Goal: Information Seeking & Learning: Learn about a topic

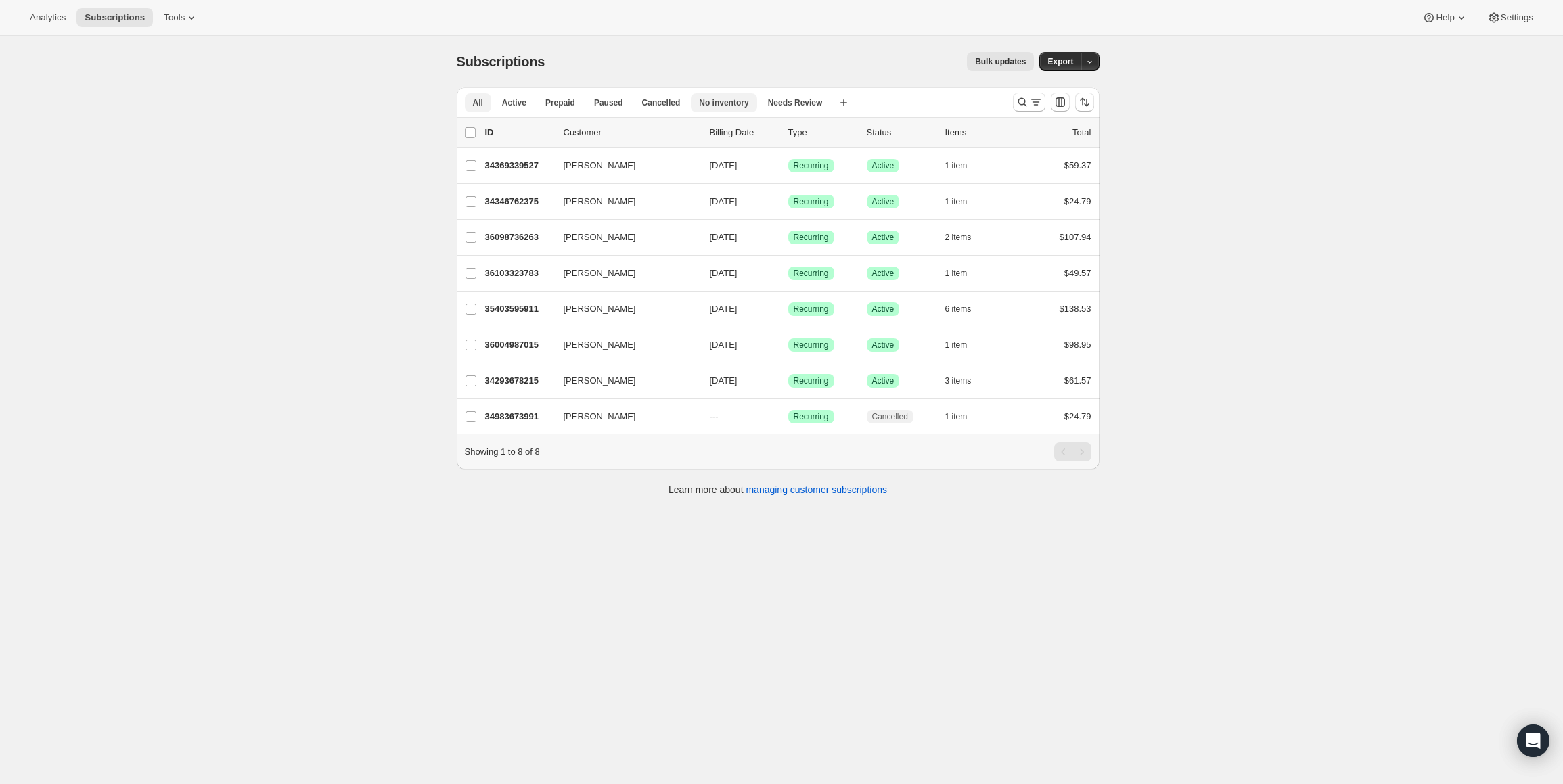
click at [708, 103] on span "No inventory" at bounding box center [724, 102] width 49 height 11
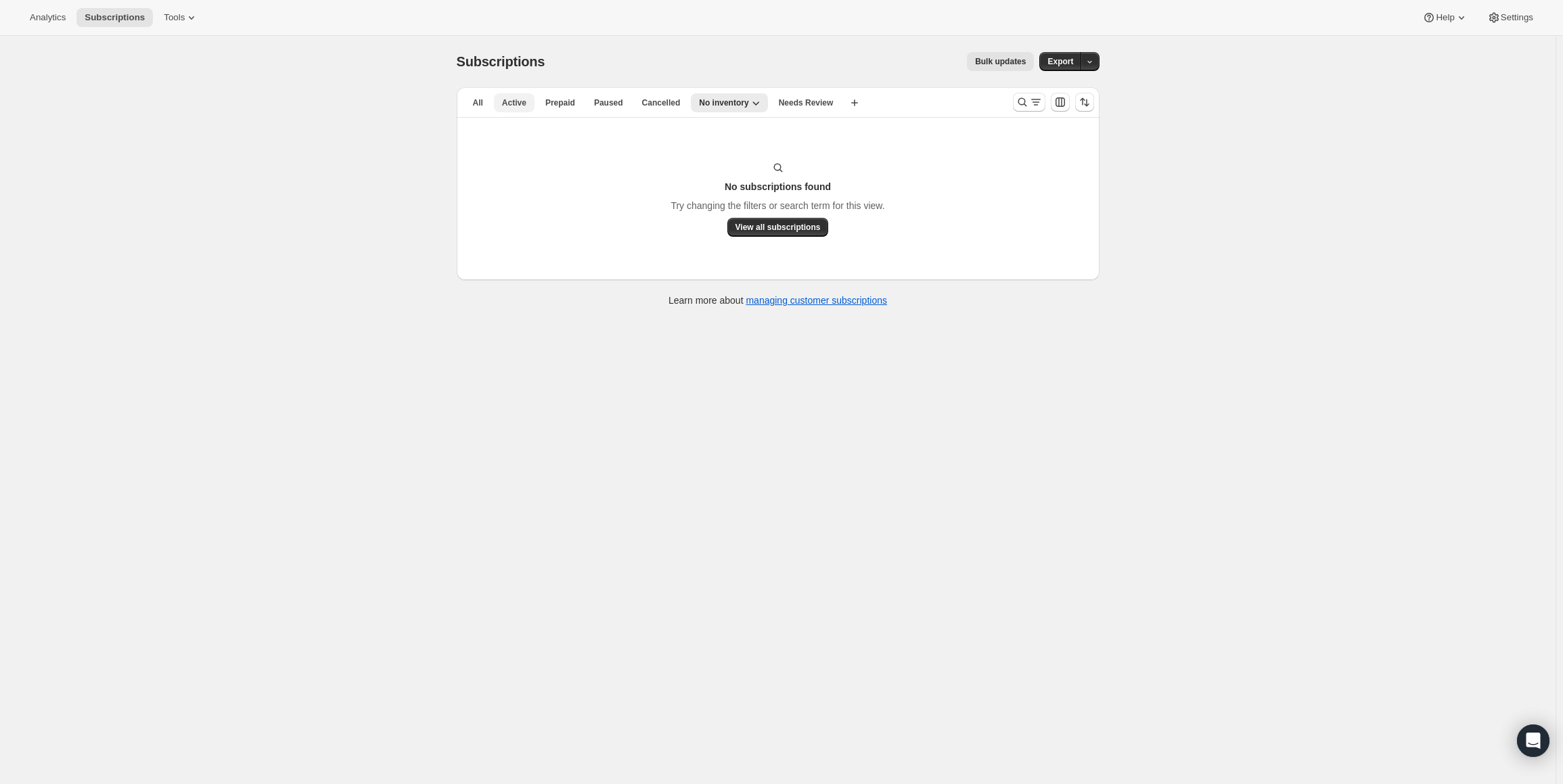
click at [520, 110] on button "Active" at bounding box center [515, 102] width 41 height 19
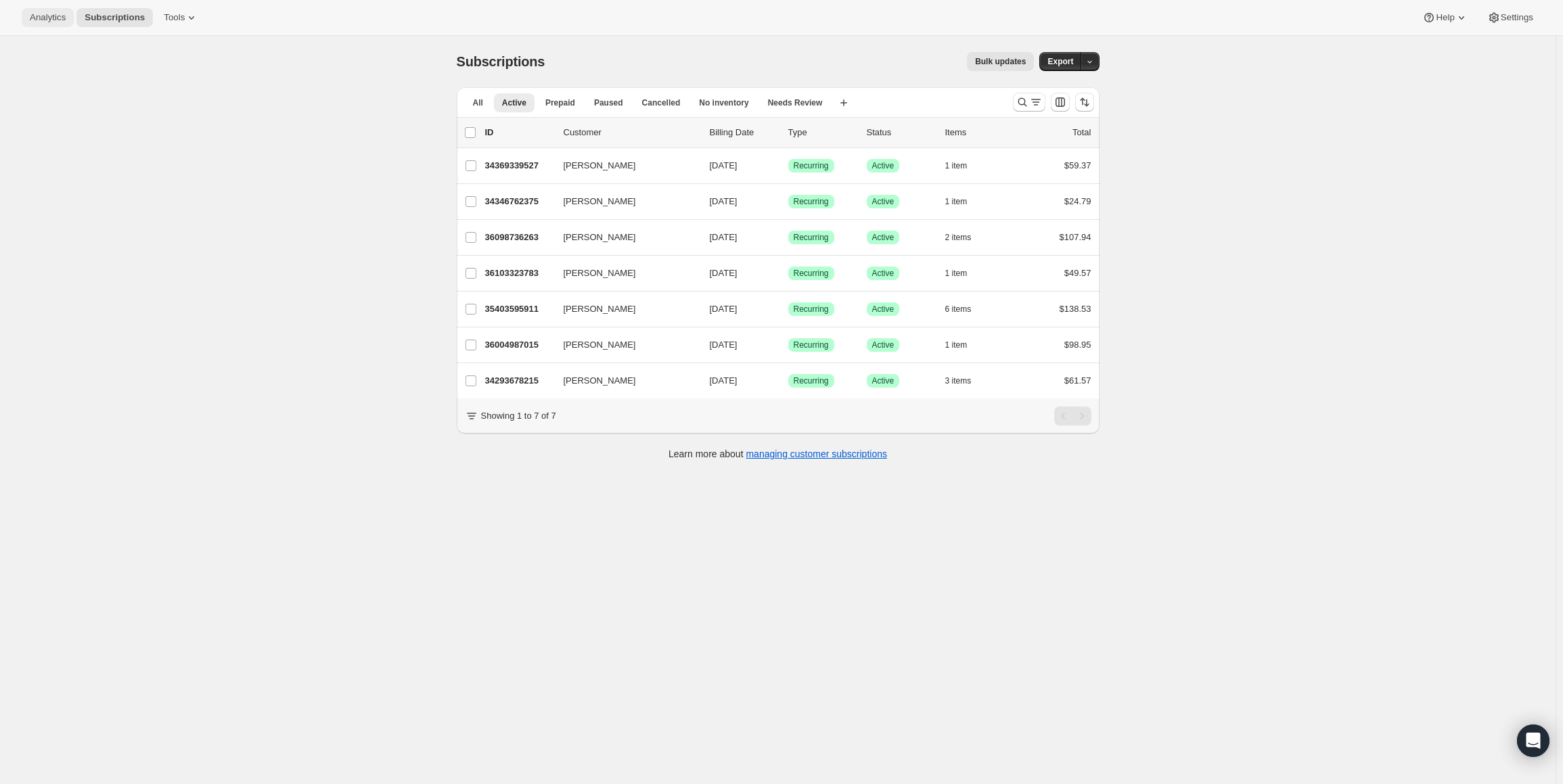
click at [48, 12] on span "Analytics" at bounding box center [47, 17] width 36 height 11
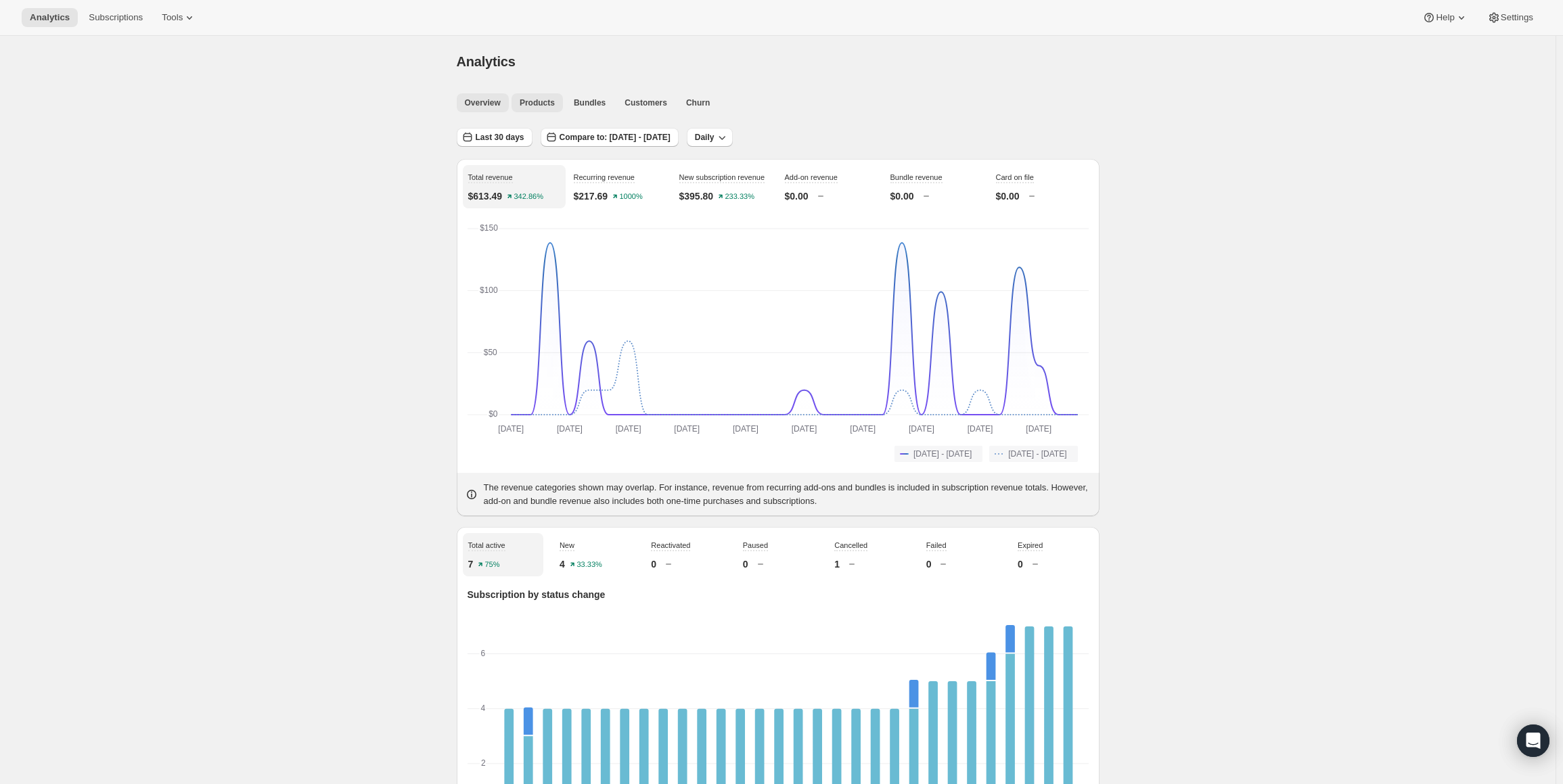
click at [547, 99] on span "Products" at bounding box center [537, 102] width 35 height 11
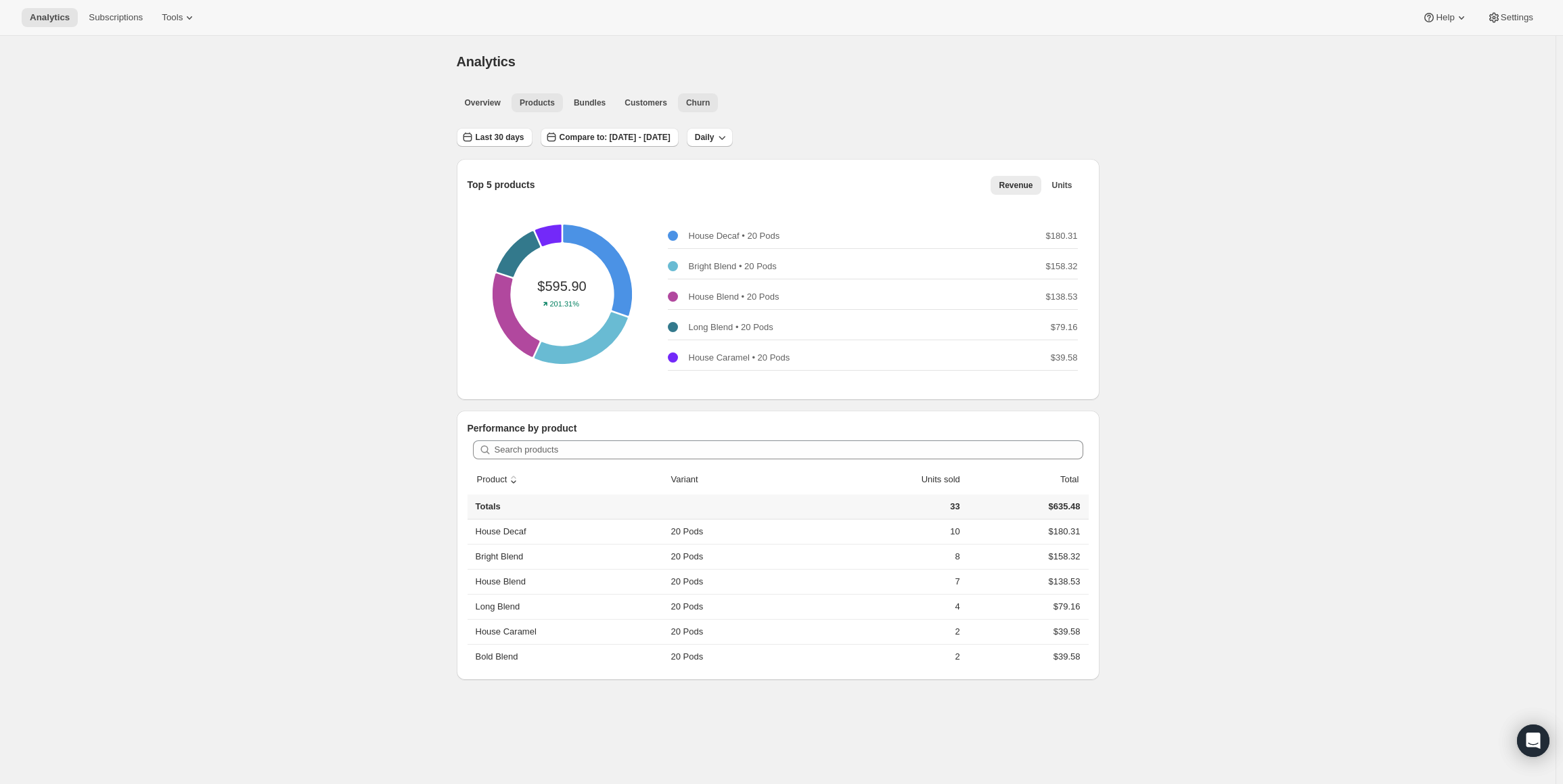
click at [697, 101] on span "Churn" at bounding box center [698, 102] width 24 height 11
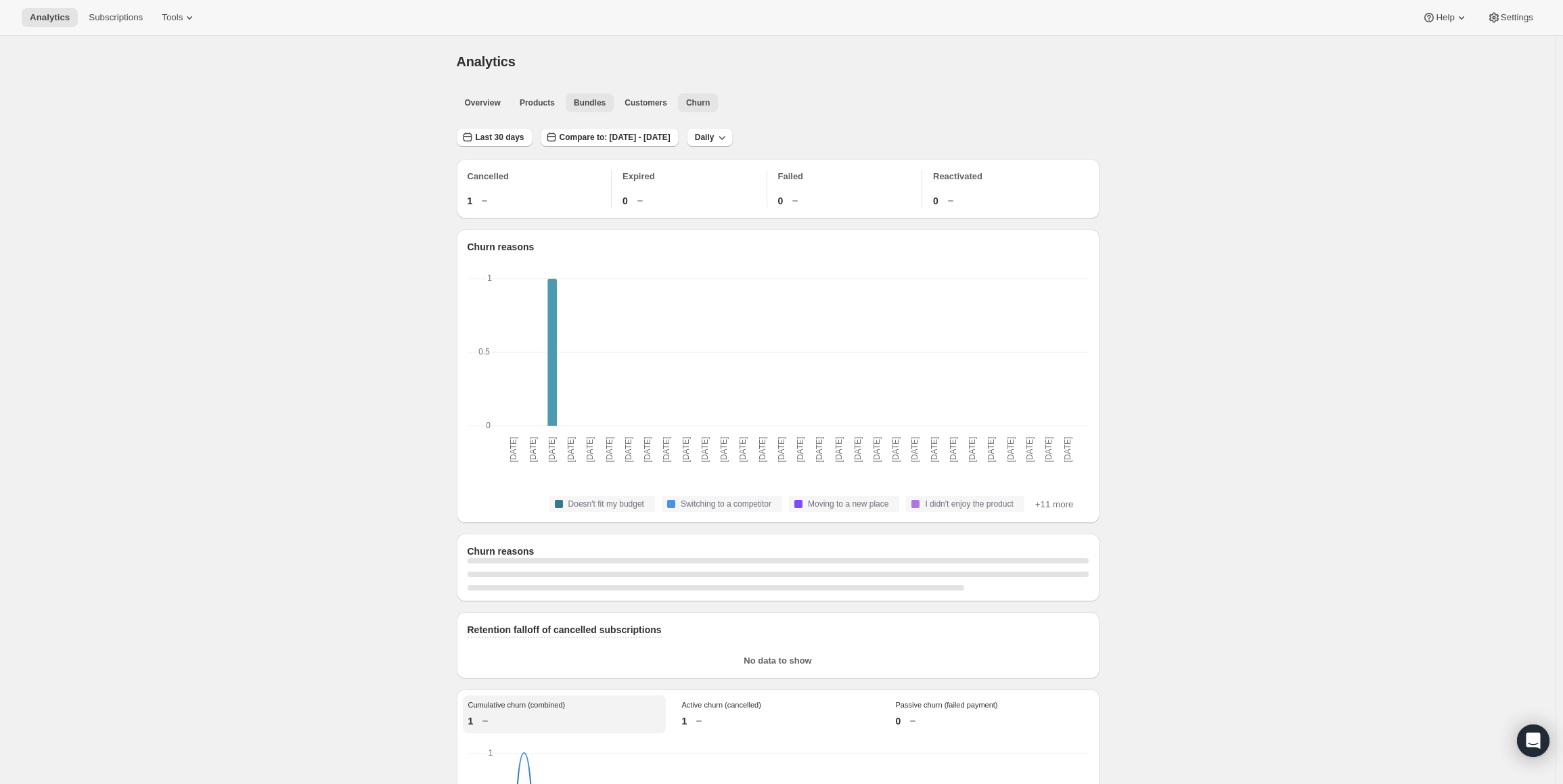
click at [601, 102] on span "Bundles" at bounding box center [589, 102] width 32 height 11
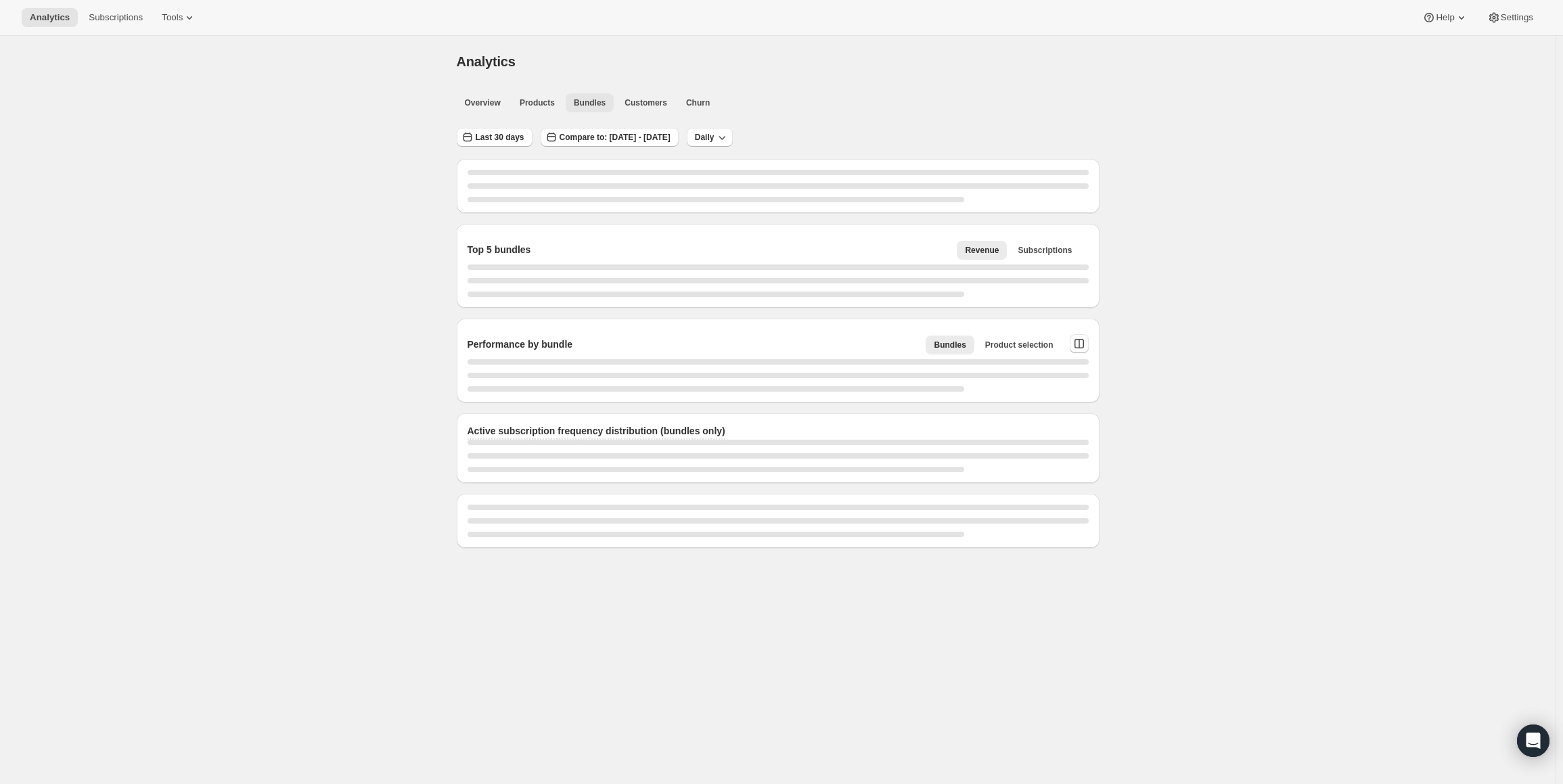
click at [645, 104] on span "Customers" at bounding box center [646, 102] width 42 height 11
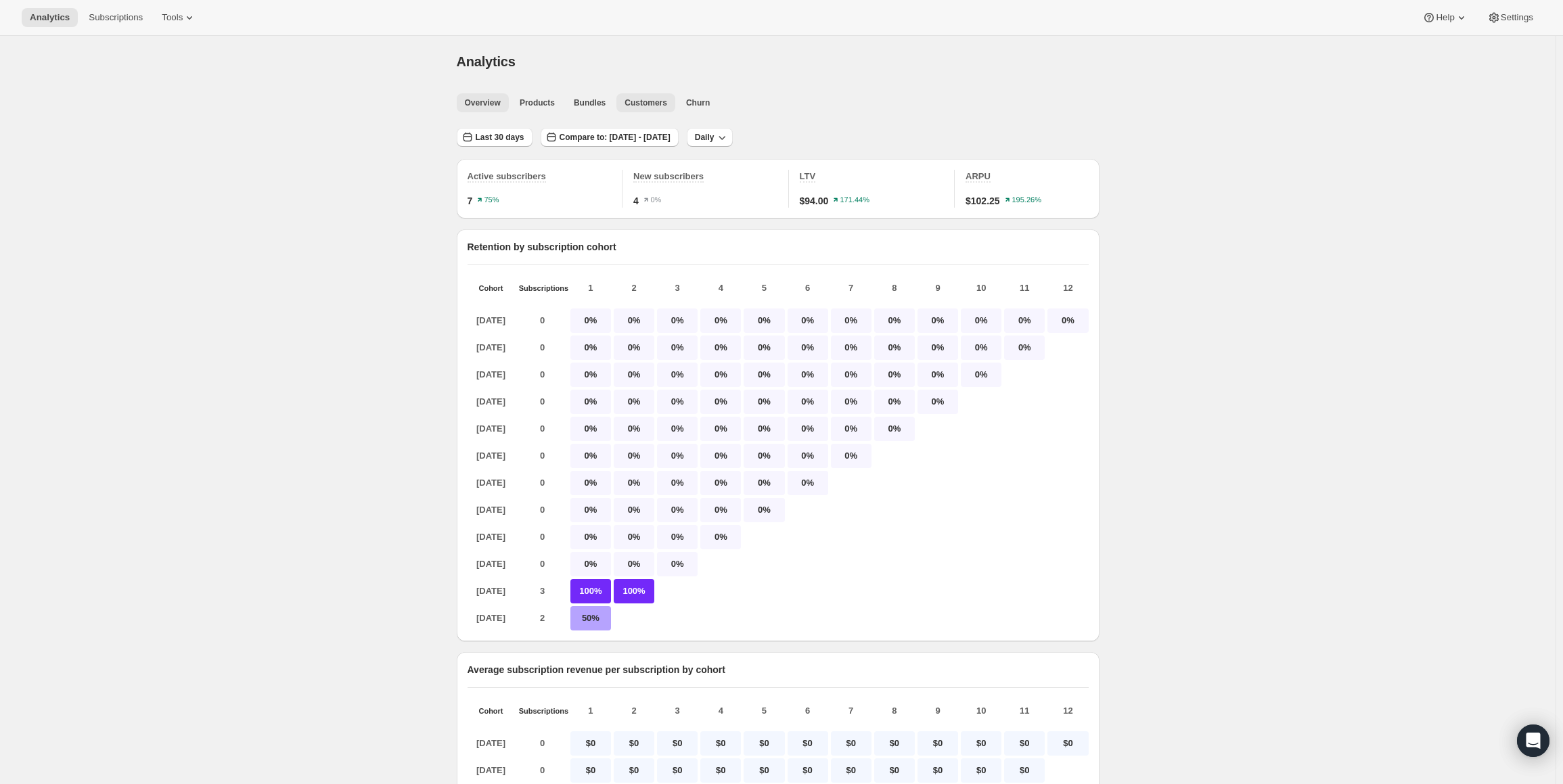
click at [498, 102] on span "Overview" at bounding box center [483, 102] width 36 height 11
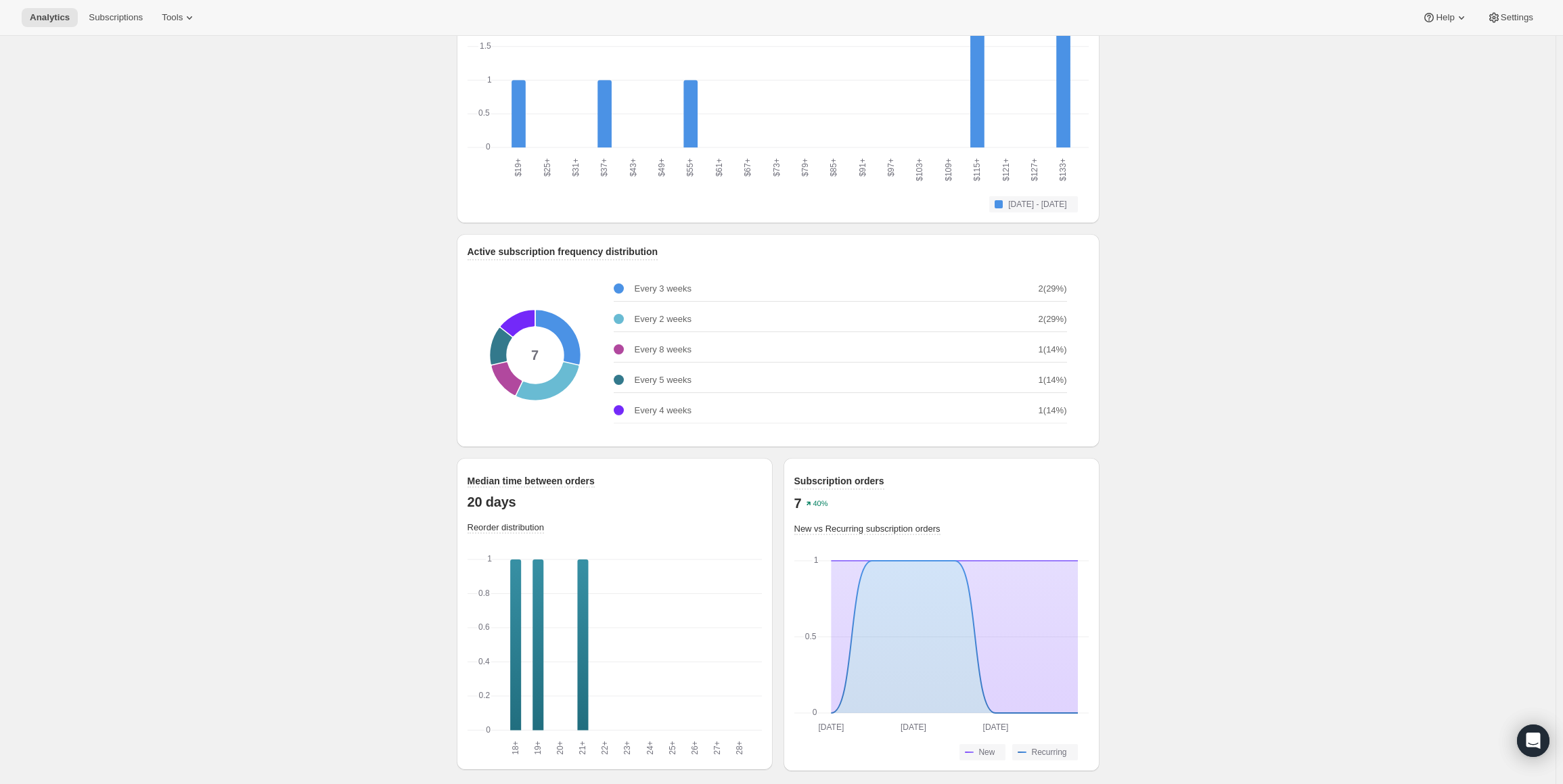
scroll to position [1505, 0]
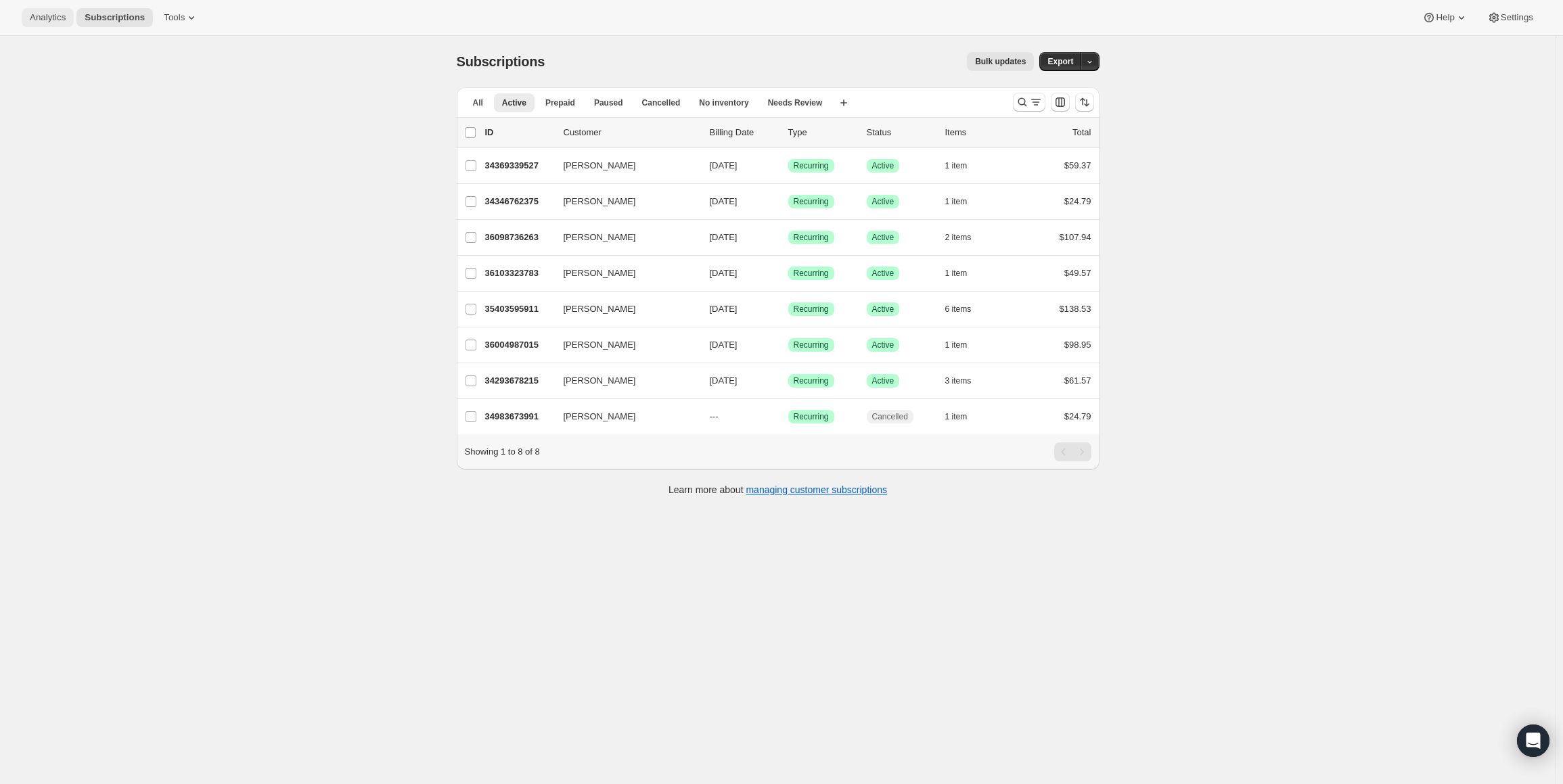
click at [43, 24] on button "Analytics" at bounding box center [48, 17] width 52 height 19
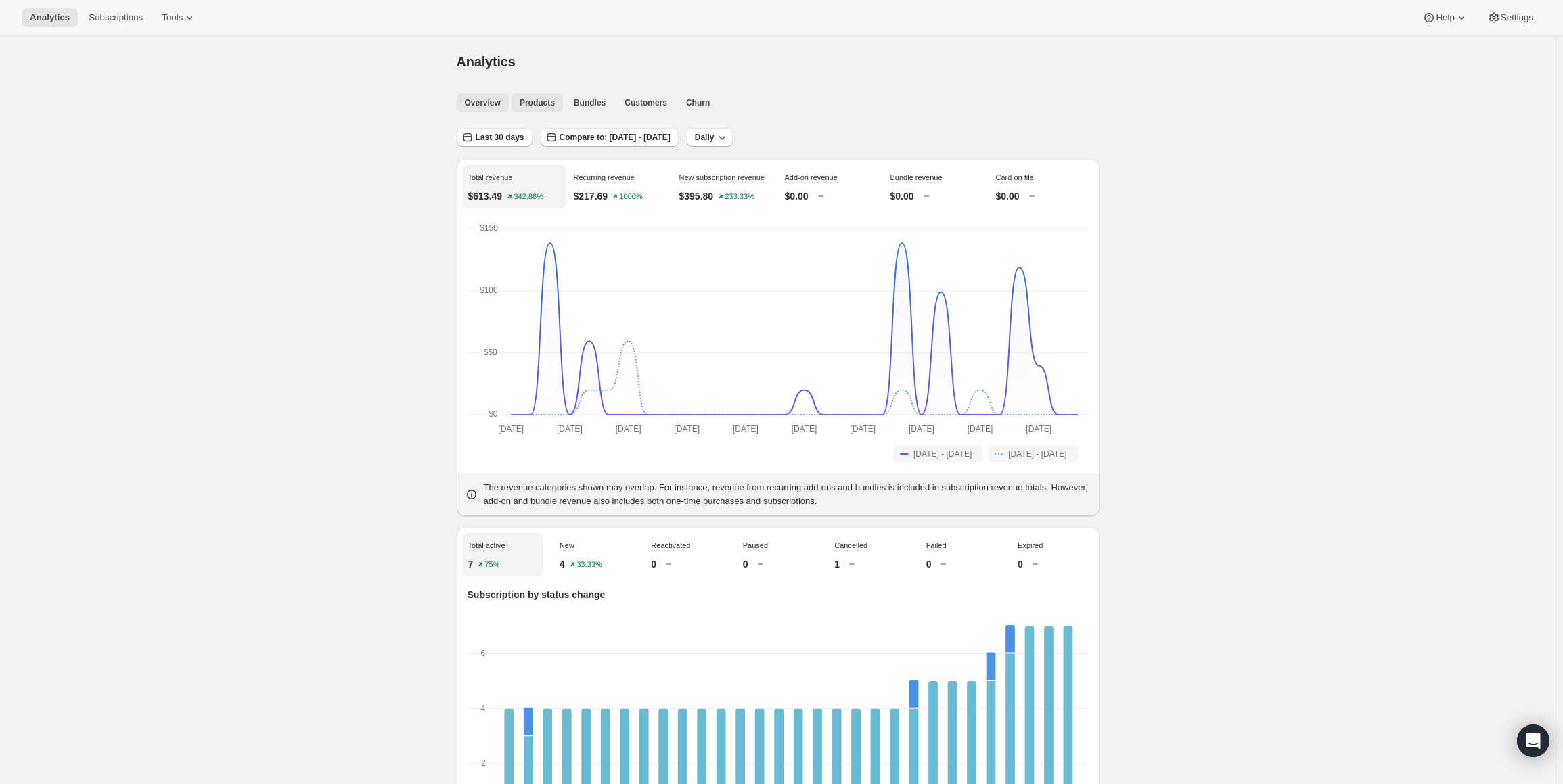
click at [549, 96] on button "Products" at bounding box center [537, 102] width 51 height 19
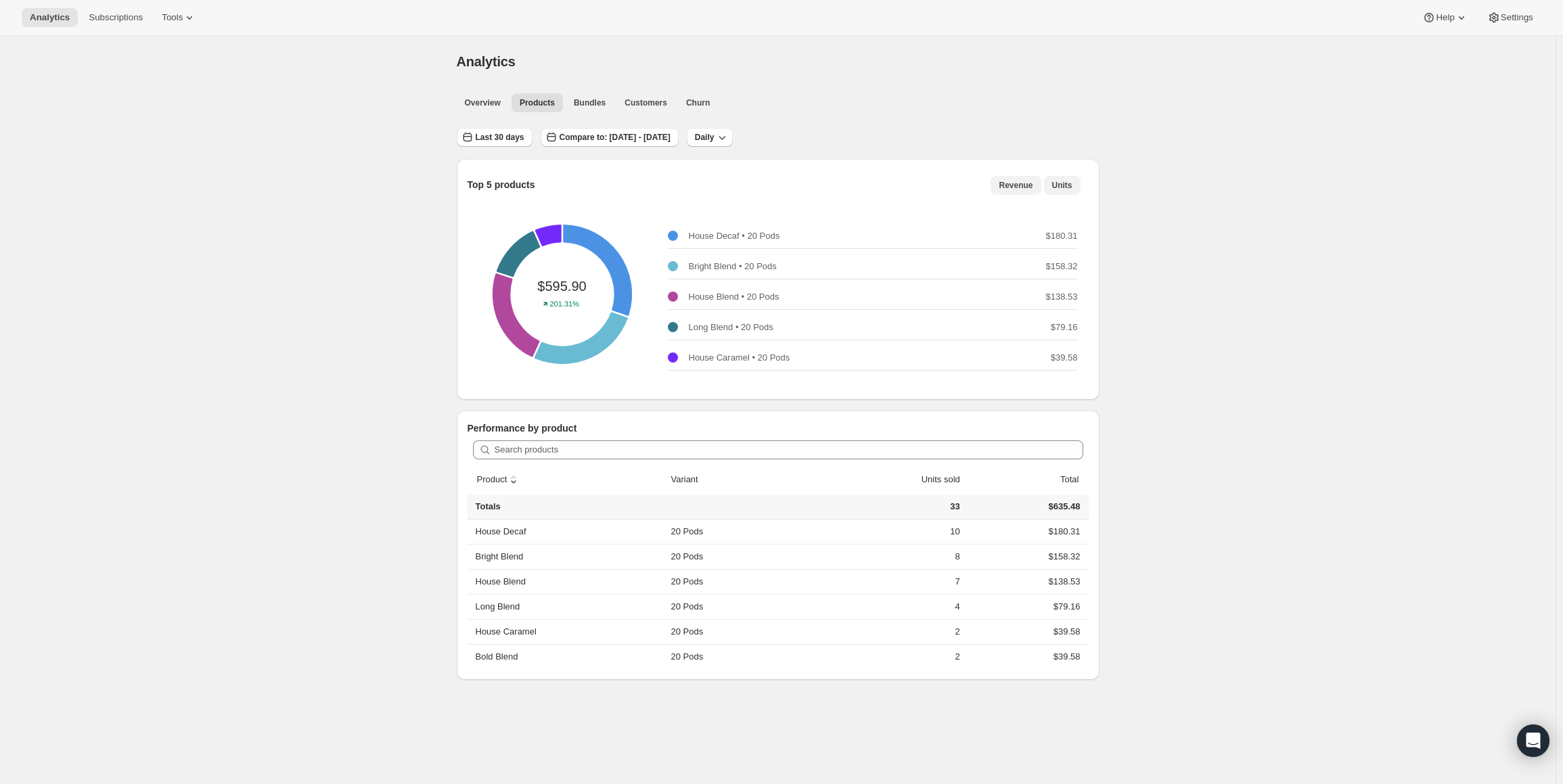
click at [1060, 190] on button "Units" at bounding box center [1062, 185] width 37 height 19
click at [485, 140] on span "Last 30 days" at bounding box center [500, 137] width 49 height 11
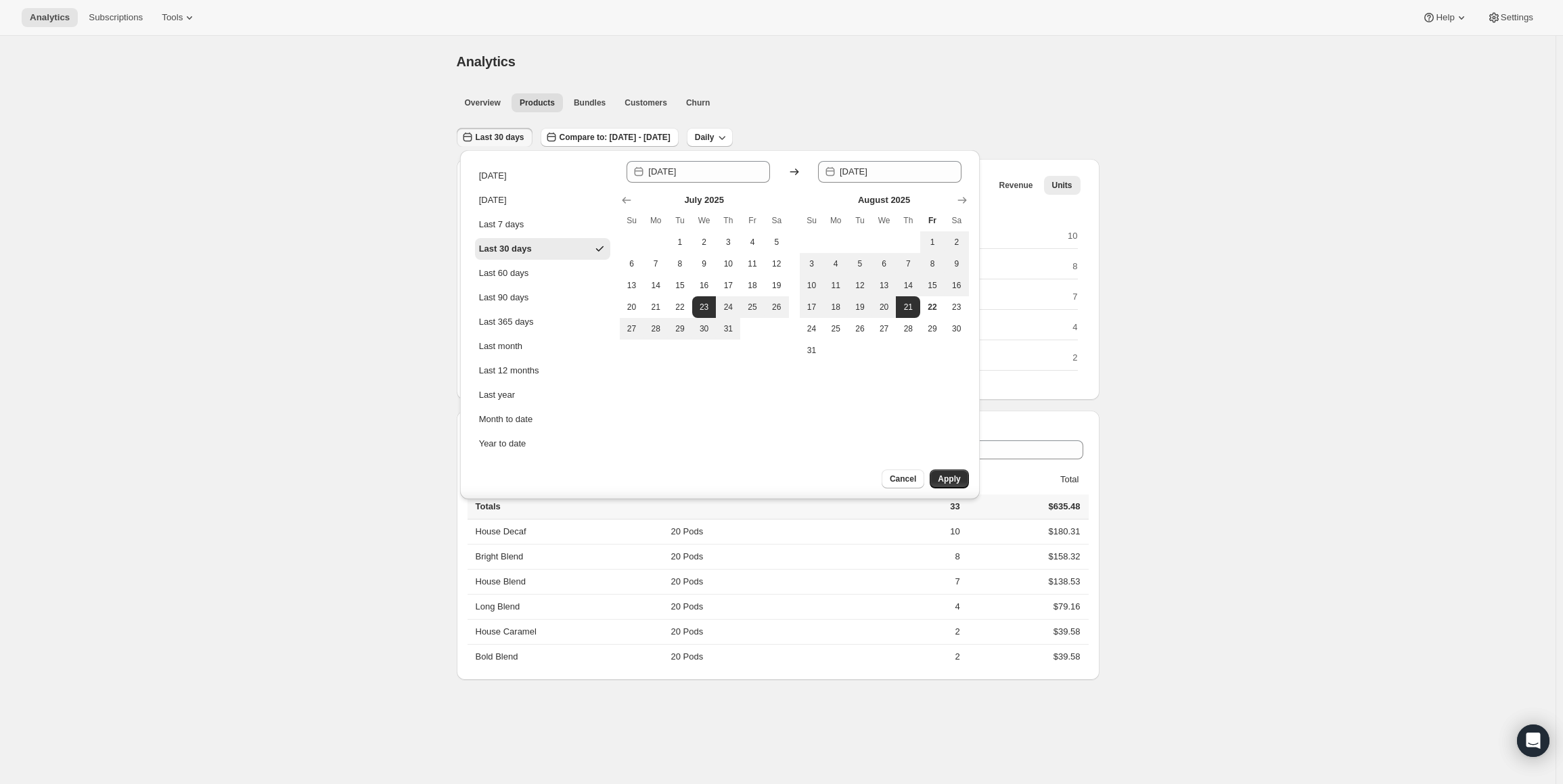
click at [316, 320] on div "Analytics. This page is ready Analytics Overview Products Bundles Customers Chu…" at bounding box center [778, 428] width 1556 height 784
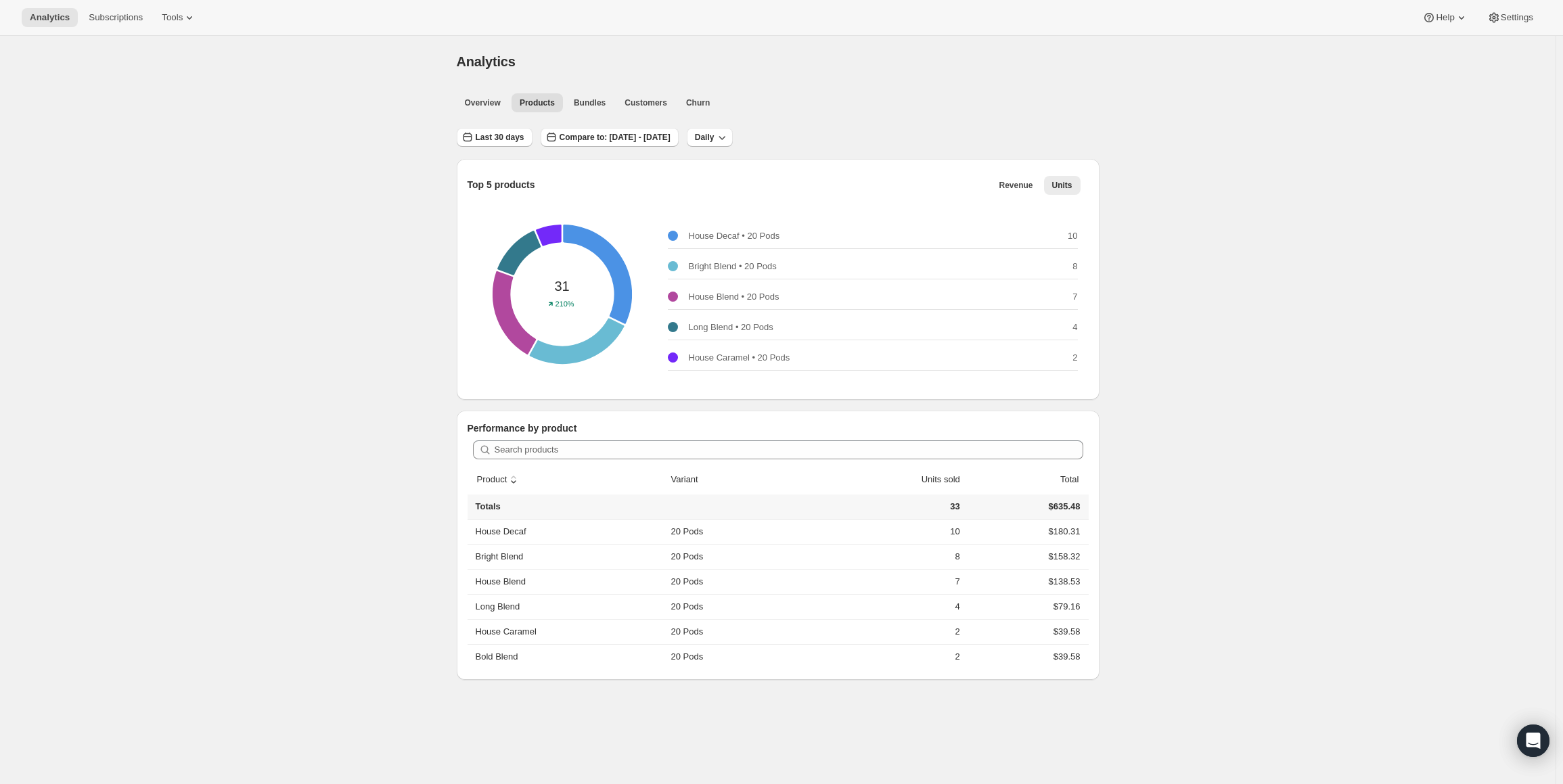
click at [144, 292] on div "Analytics. This page is ready Analytics Overview Products Bundles Customers Chu…" at bounding box center [778, 428] width 1556 height 784
click at [516, 137] on span "Last 30 days" at bounding box center [500, 137] width 49 height 11
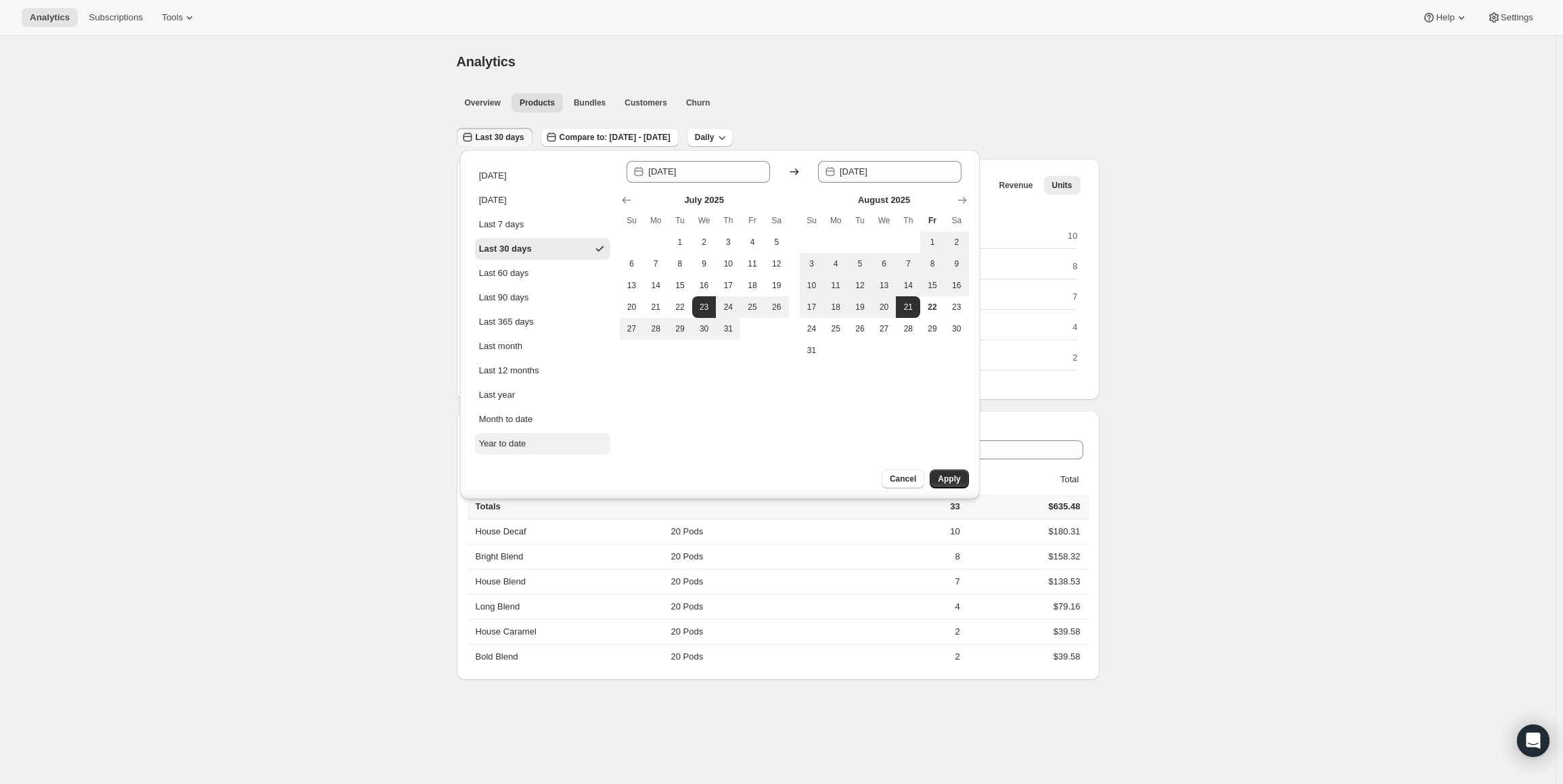
click at [528, 444] on button "Year to date" at bounding box center [543, 443] width 136 height 22
type input "2025-01-01"
type input "2025-08-22"
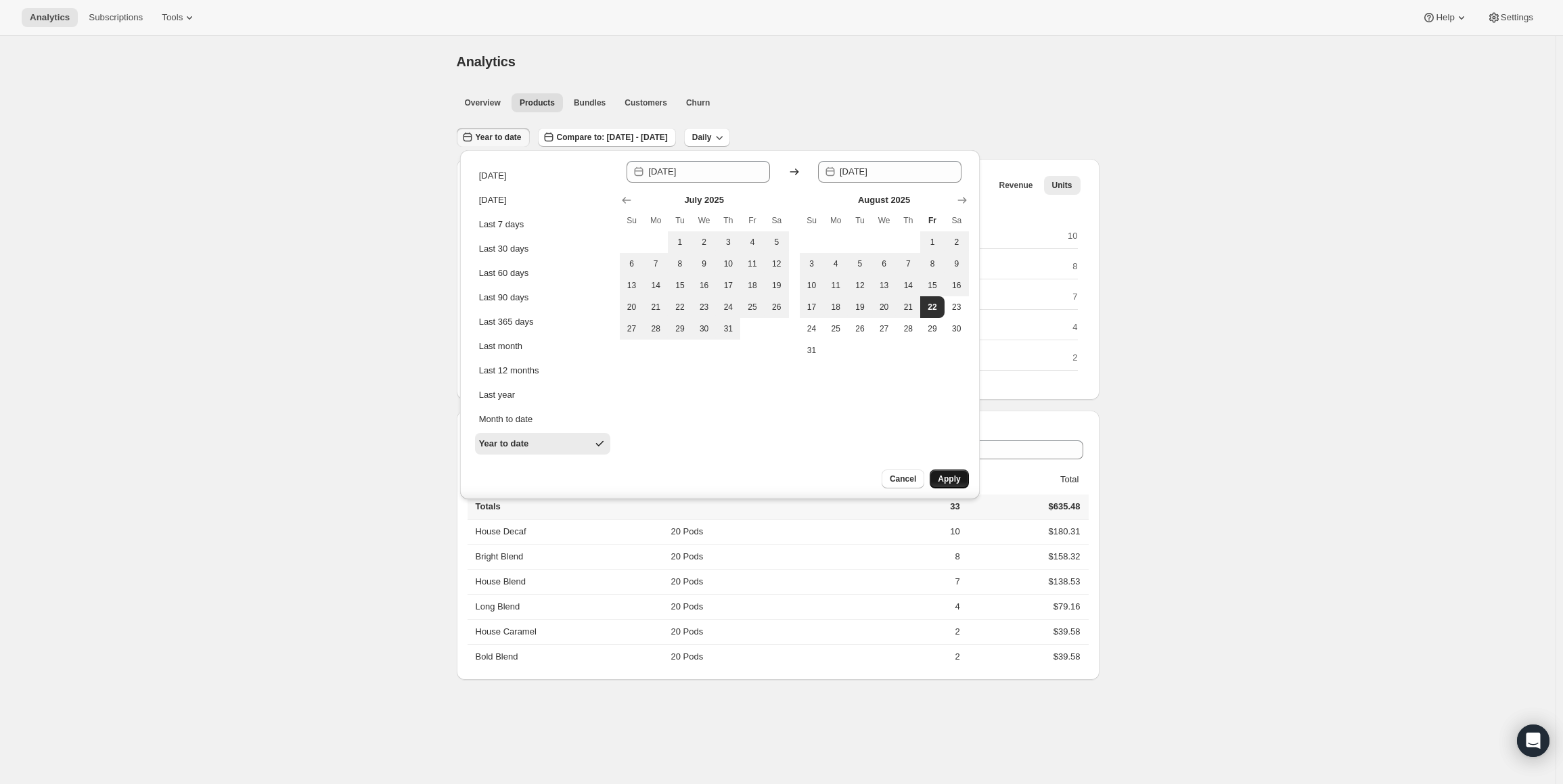
click at [958, 483] on span "Apply" at bounding box center [949, 479] width 22 height 11
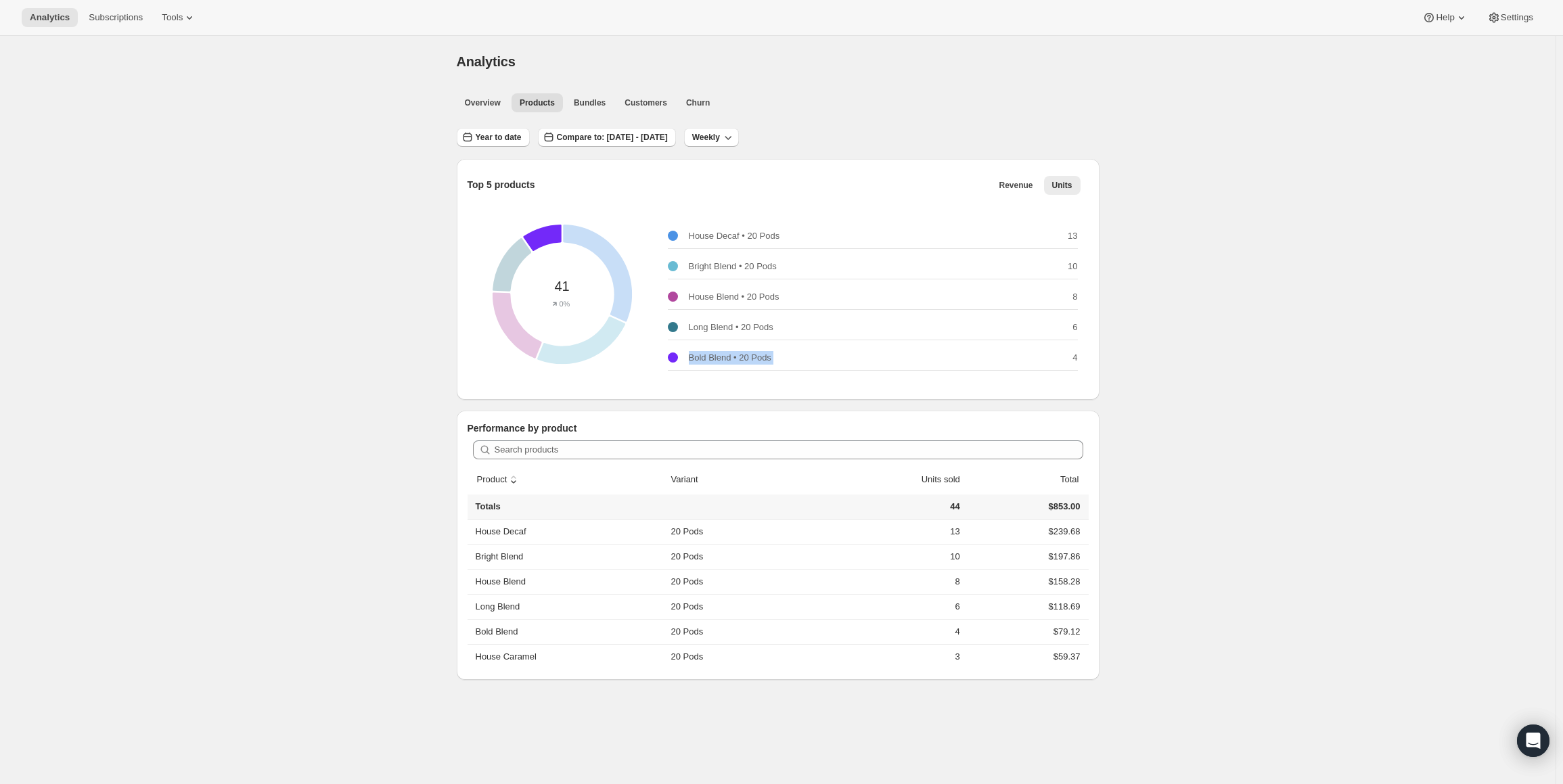
drag, startPoint x: 691, startPoint y: 358, endPoint x: 1042, endPoint y: 350, distance: 351.1
click at [1042, 350] on div "Bold Blend • 20 Pods 4" at bounding box center [873, 358] width 410 height 25
click at [1082, 359] on div "41 0% House Decaf • 20 Pods 13 Bright Blend • 20 Pods 10 House Blend • 20 Pods …" at bounding box center [778, 294] width 621 height 189
click at [1078, 360] on p "4" at bounding box center [1075, 358] width 5 height 14
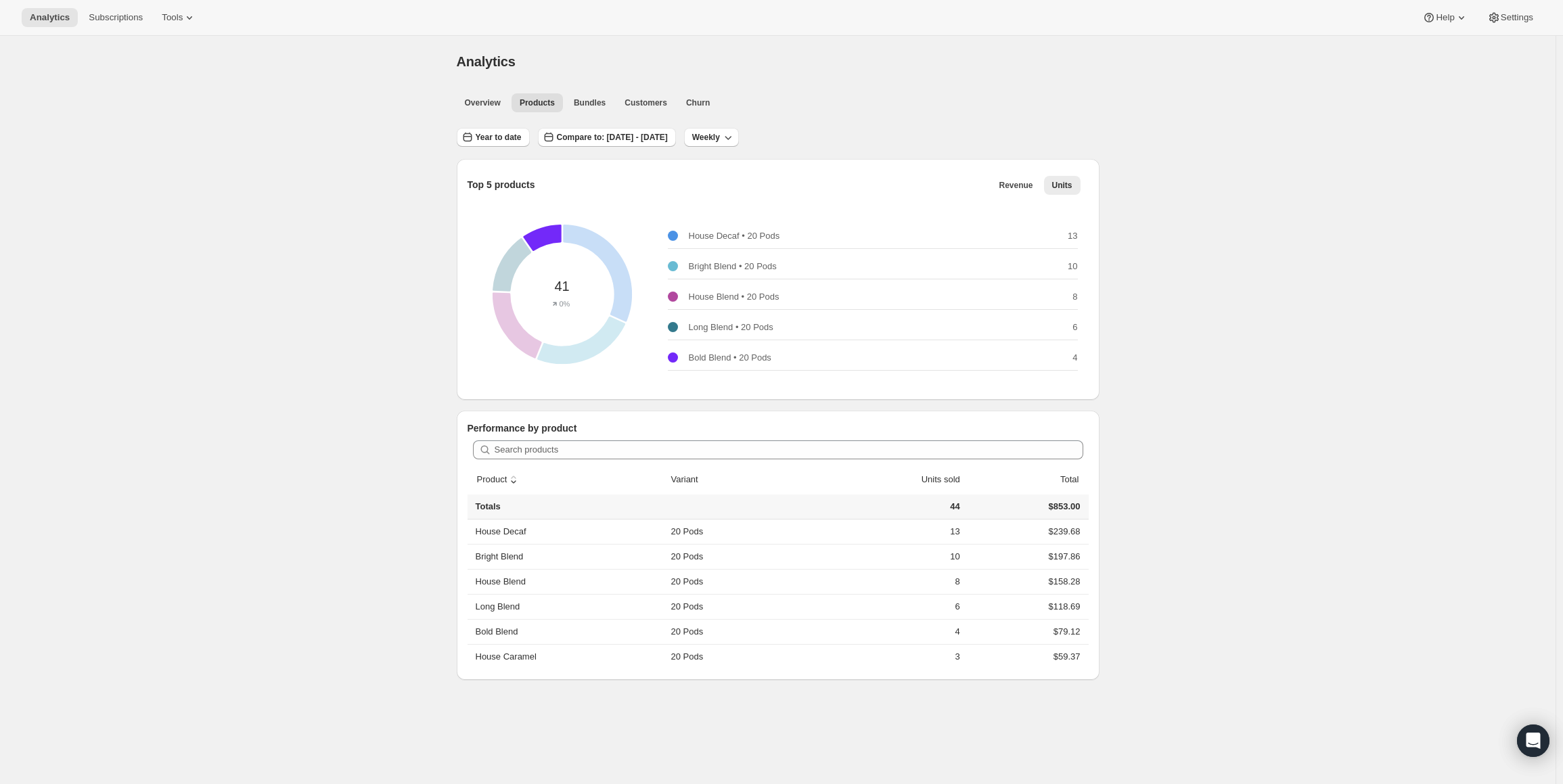
click at [1078, 360] on p "4" at bounding box center [1075, 358] width 5 height 14
click at [130, 22] on span "Subscriptions" at bounding box center [116, 17] width 54 height 11
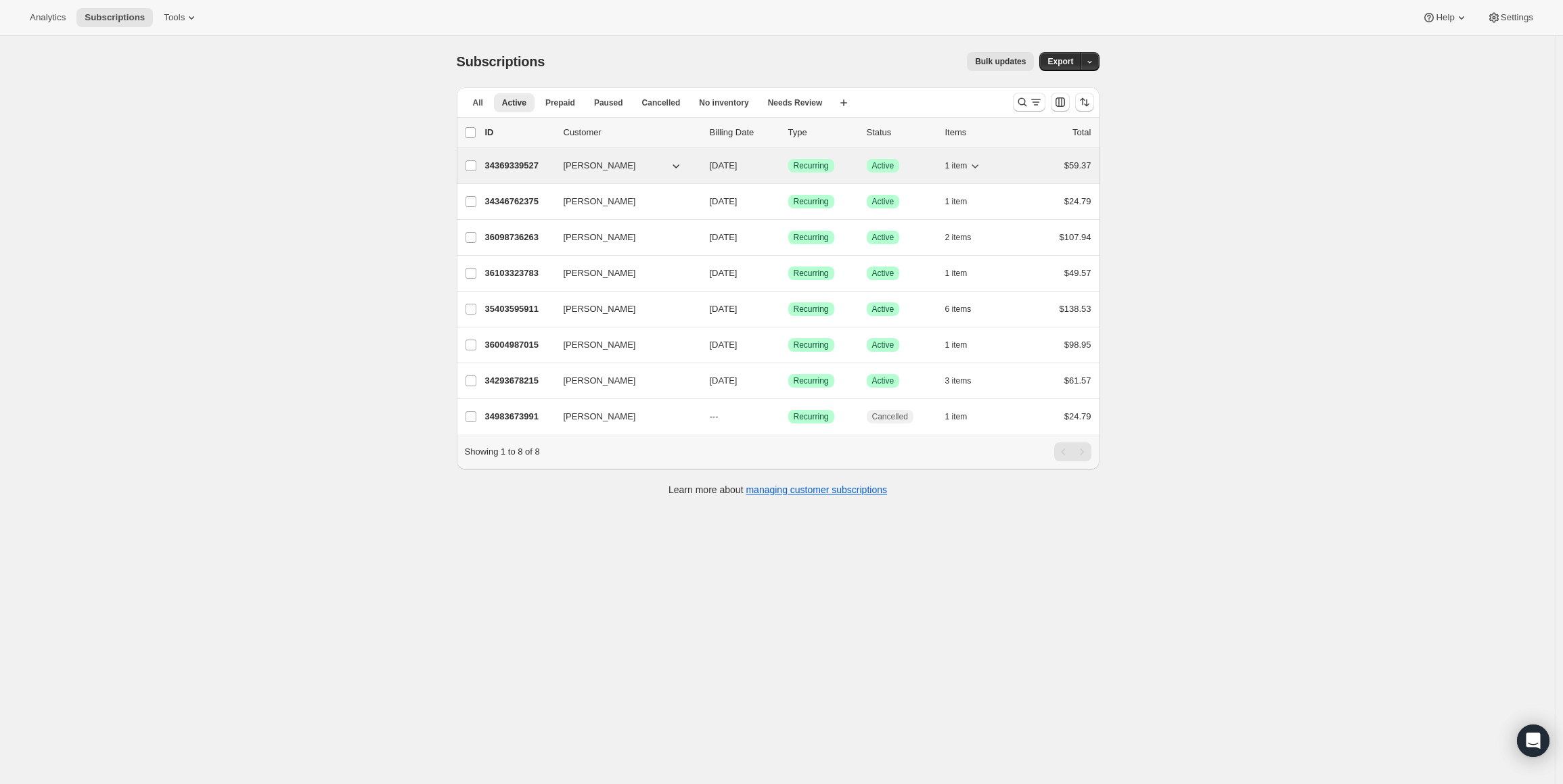
click at [678, 172] on icon "button" at bounding box center [676, 166] width 14 height 14
click at [680, 167] on icon "button" at bounding box center [676, 166] width 14 height 14
click at [981, 167] on icon "button" at bounding box center [975, 166] width 14 height 14
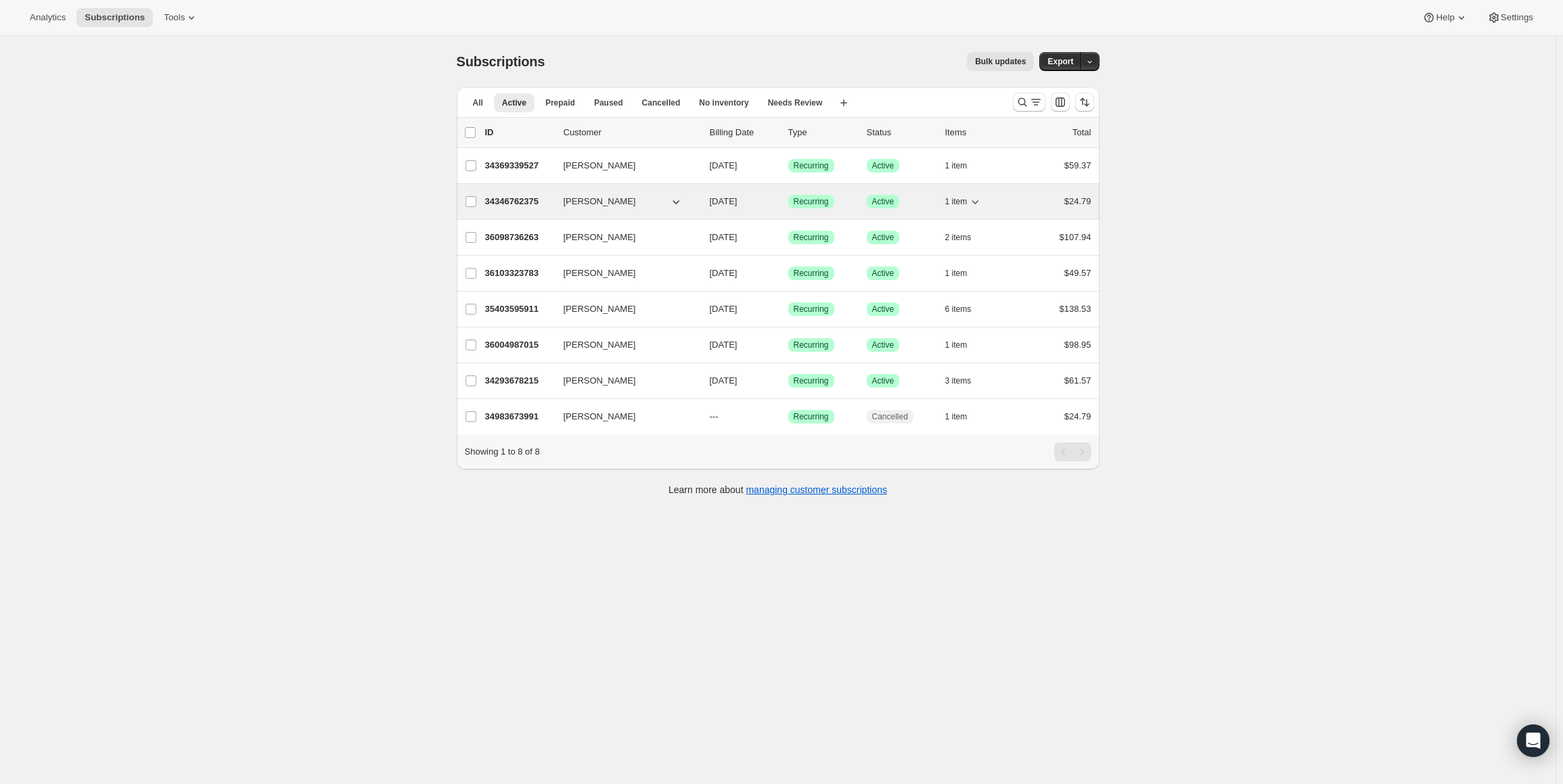
click at [979, 203] on icon "button" at bounding box center [976, 202] width 7 height 4
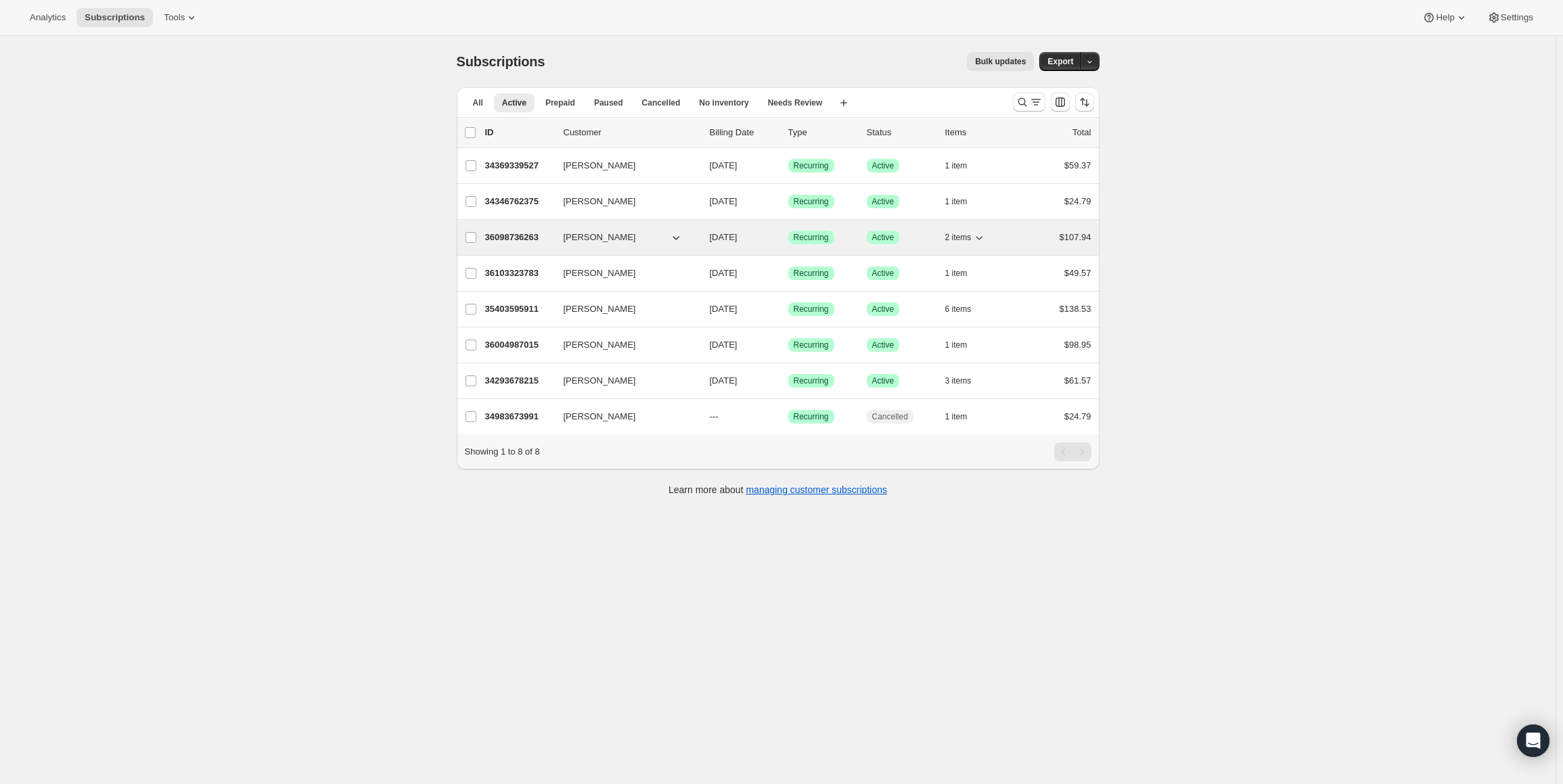
click at [981, 238] on icon "button" at bounding box center [979, 237] width 14 height 14
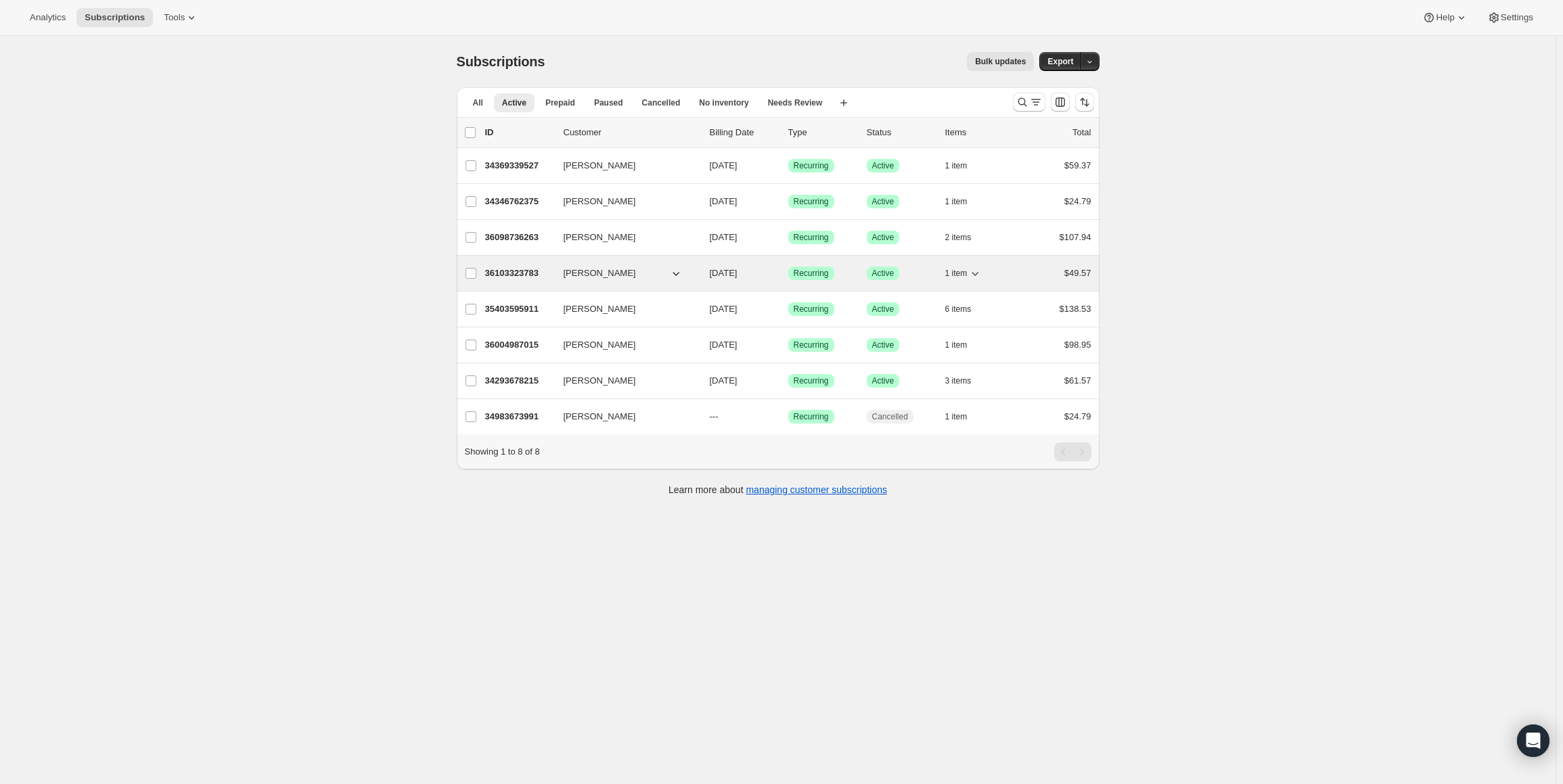
click at [981, 269] on icon "button" at bounding box center [975, 273] width 14 height 14
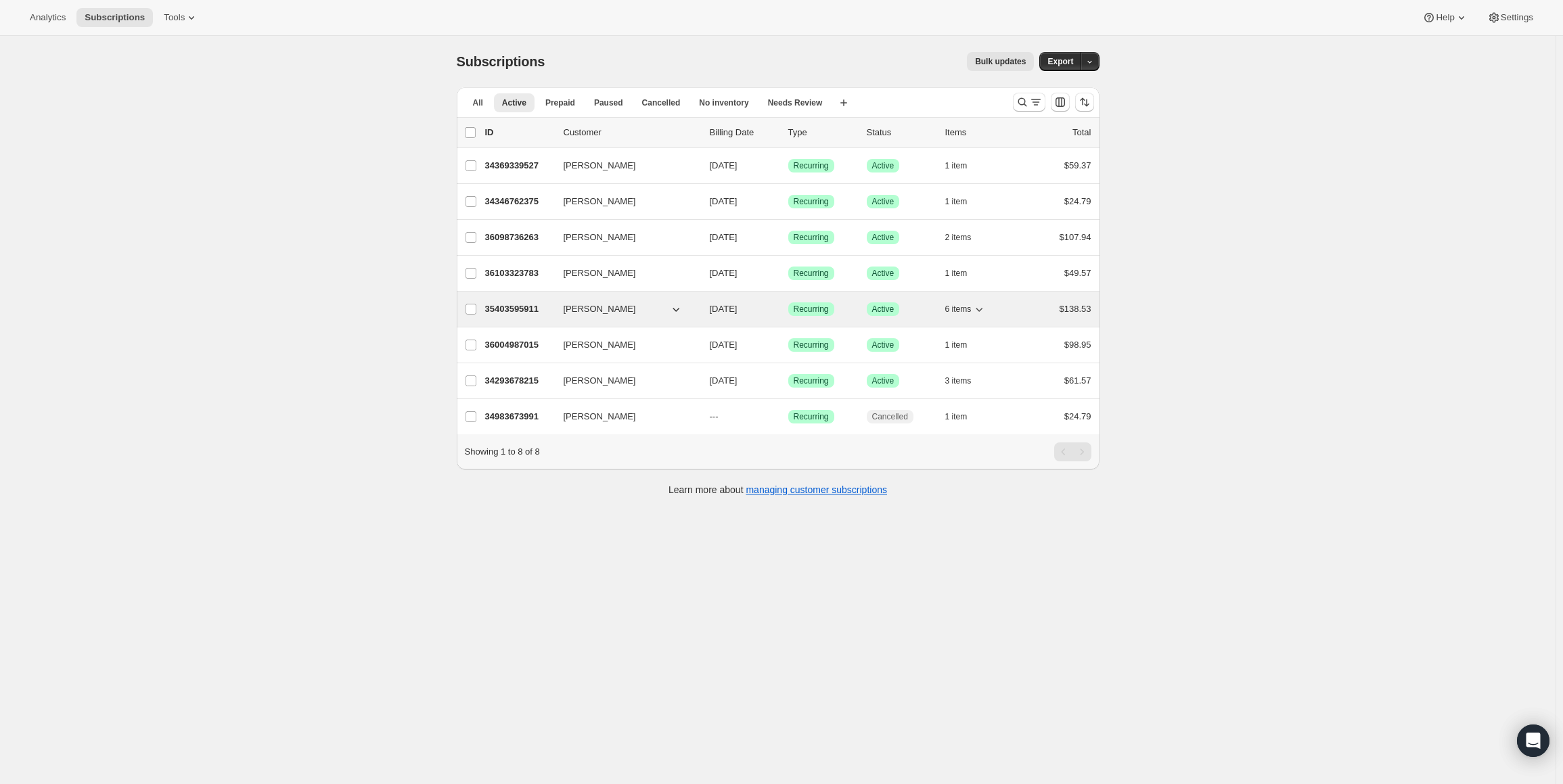
click at [981, 310] on icon "button" at bounding box center [979, 309] width 14 height 14
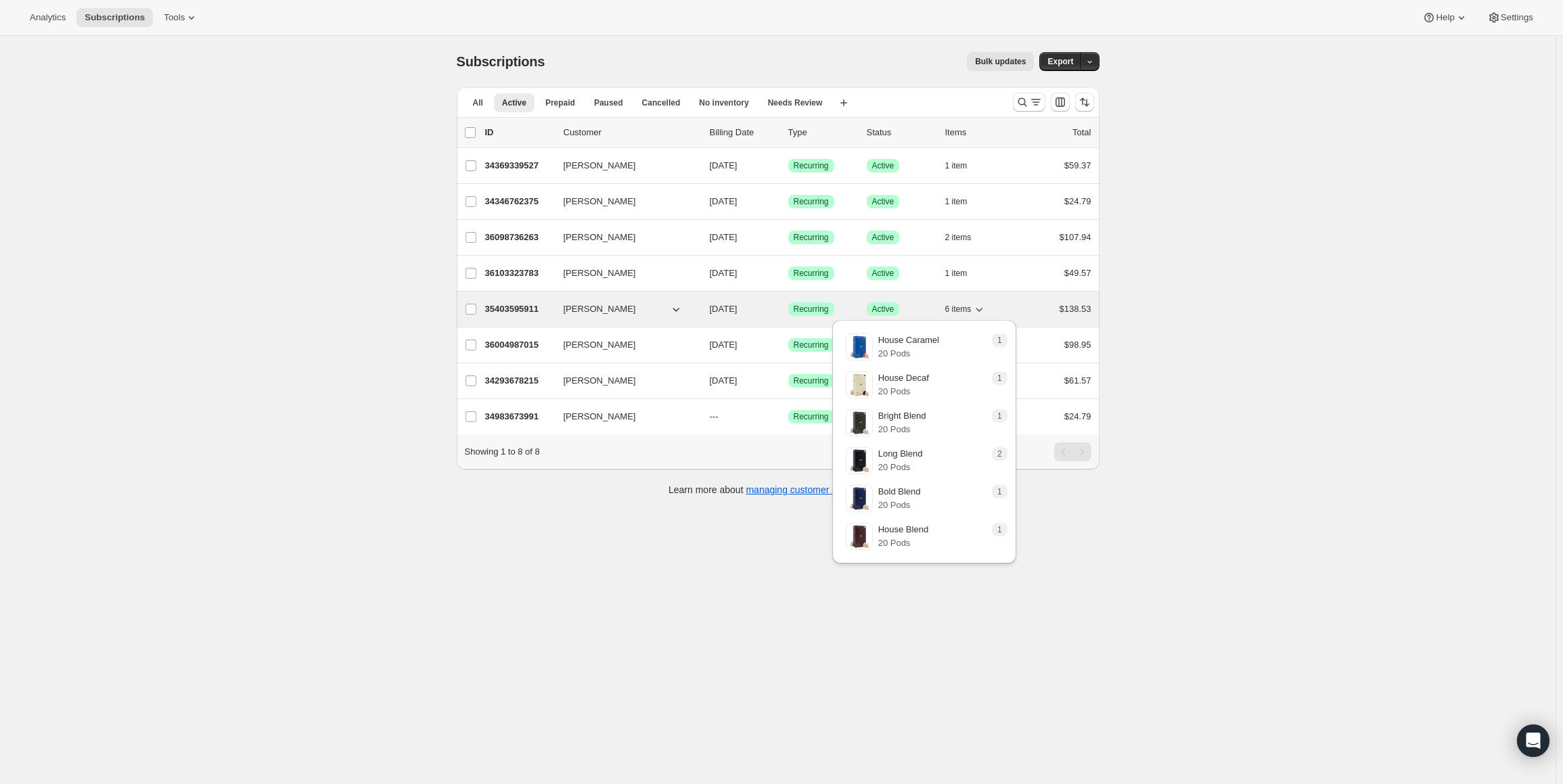
click at [981, 310] on icon "button" at bounding box center [979, 309] width 14 height 14
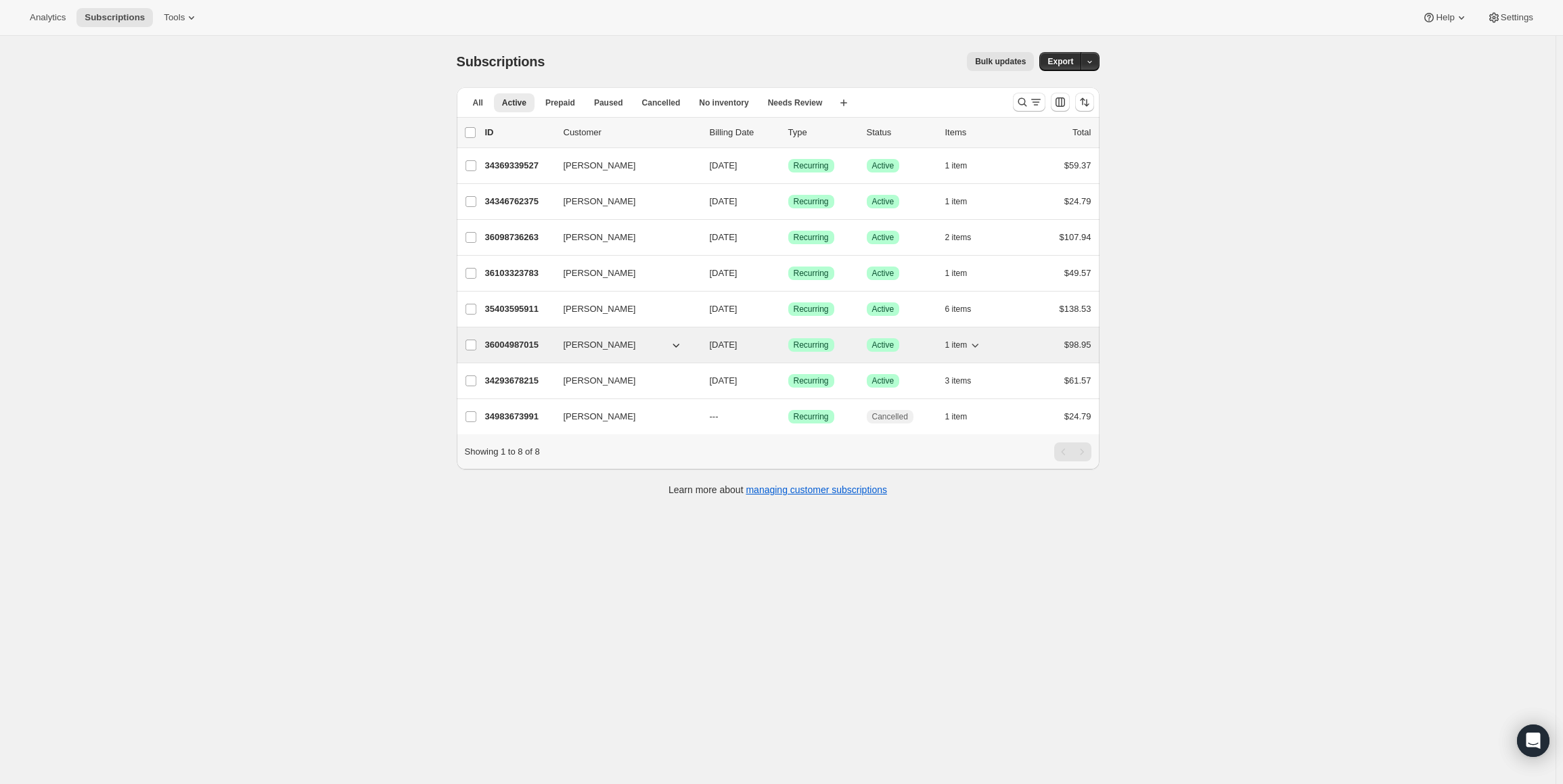
click at [982, 340] on icon "button" at bounding box center [975, 345] width 14 height 14
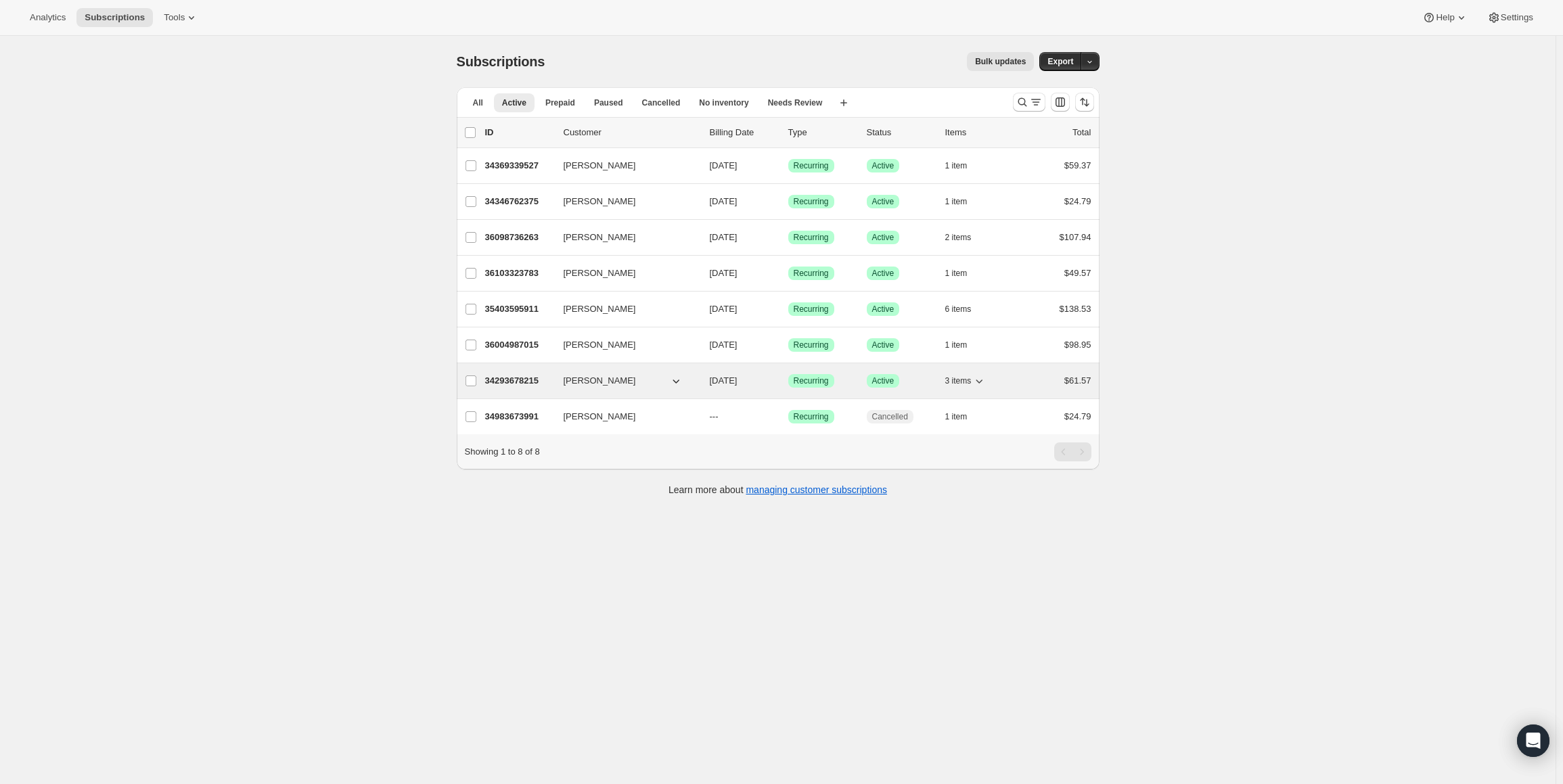
click at [983, 381] on icon "button" at bounding box center [980, 381] width 7 height 4
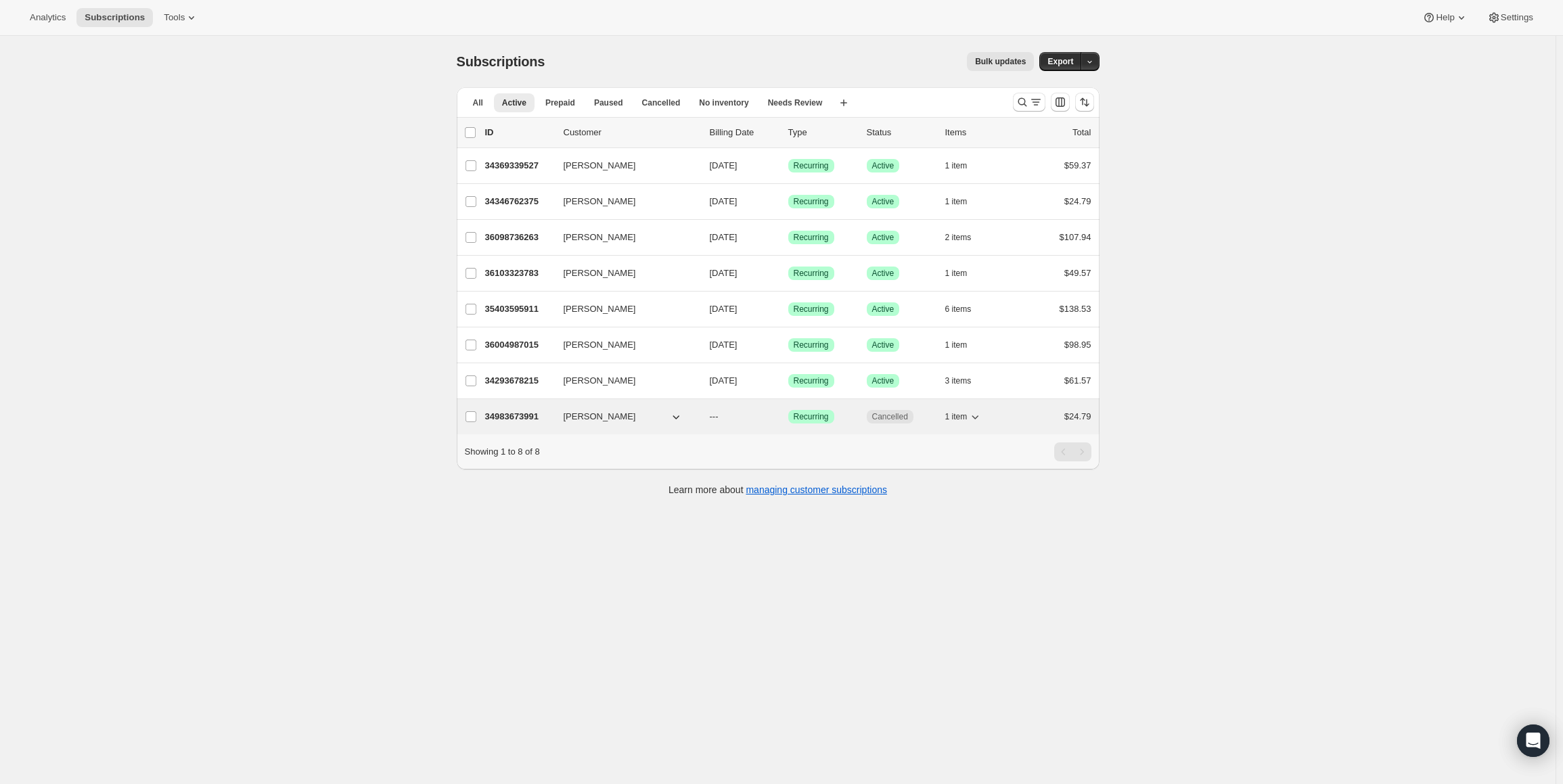
click at [989, 411] on div "1 item" at bounding box center [979, 416] width 68 height 19
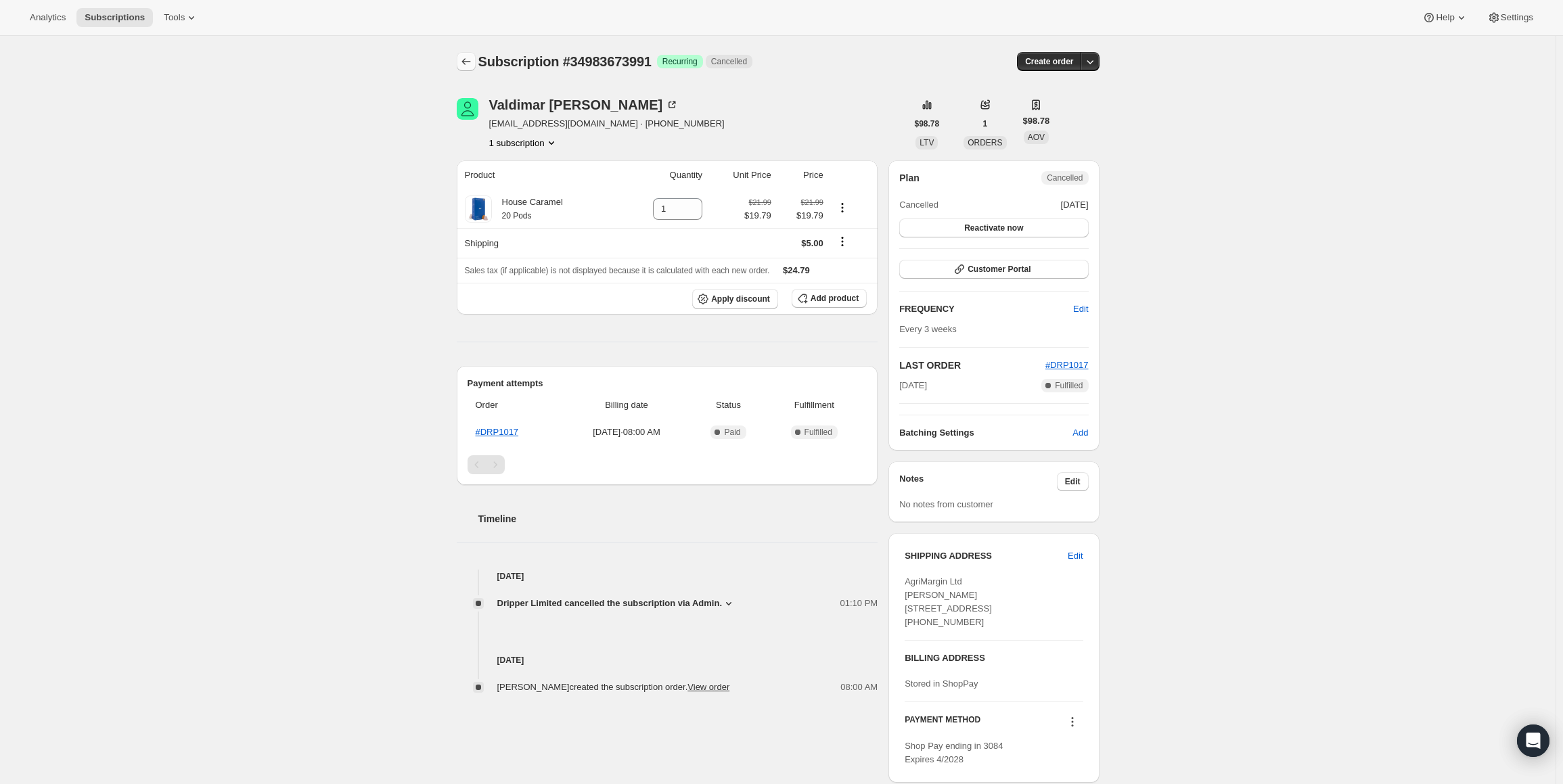
click at [461, 67] on button "Subscriptions" at bounding box center [466, 61] width 19 height 19
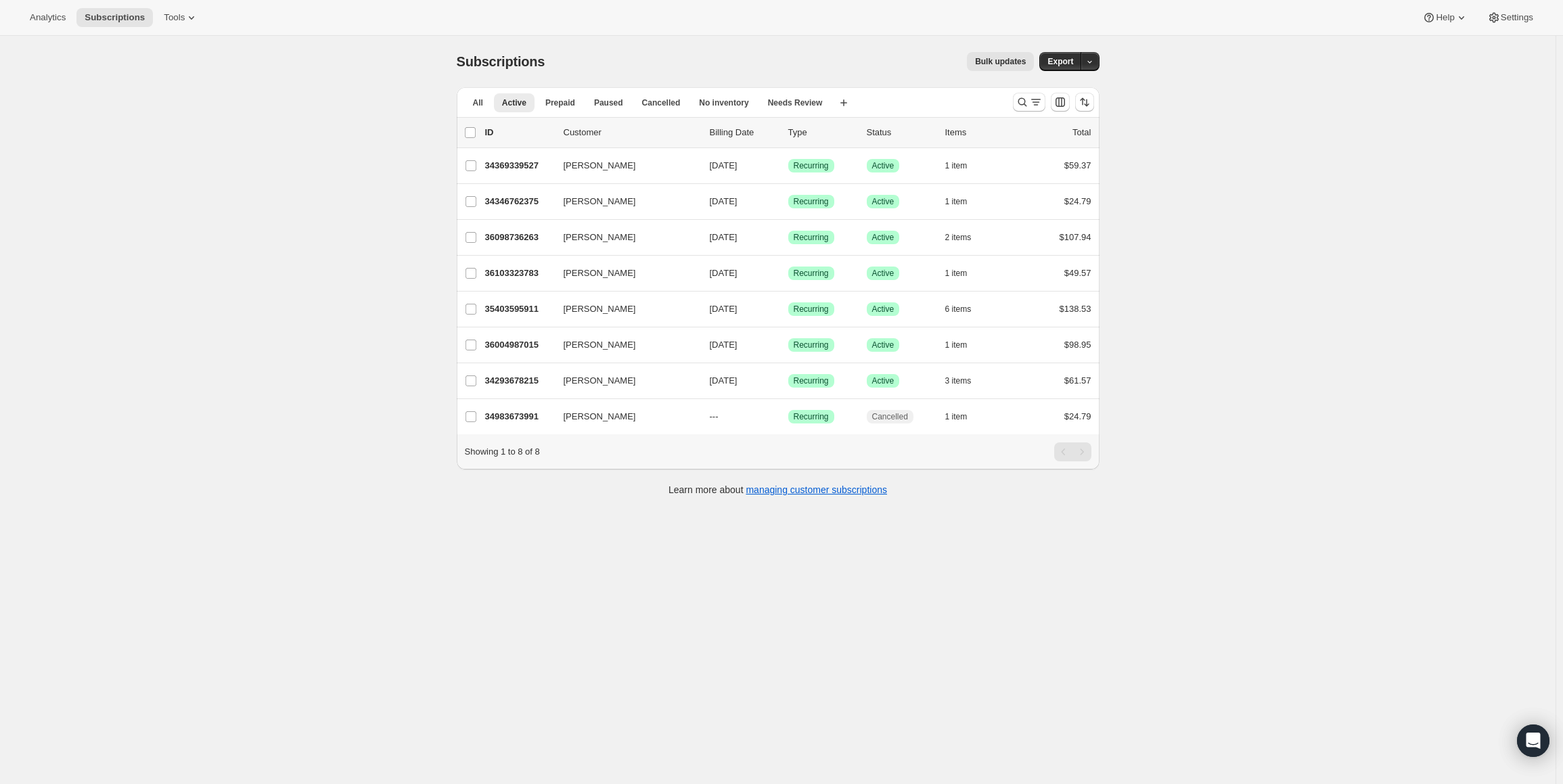
click at [248, 344] on div "Subscriptions. This page is ready Subscriptions Bulk updates More actions Bulk …" at bounding box center [778, 428] width 1556 height 784
click at [136, 278] on div "Subscriptions. This page is ready Subscriptions Bulk updates More actions Bulk …" at bounding box center [778, 428] width 1556 height 784
